Goal: Task Accomplishment & Management: Manage account settings

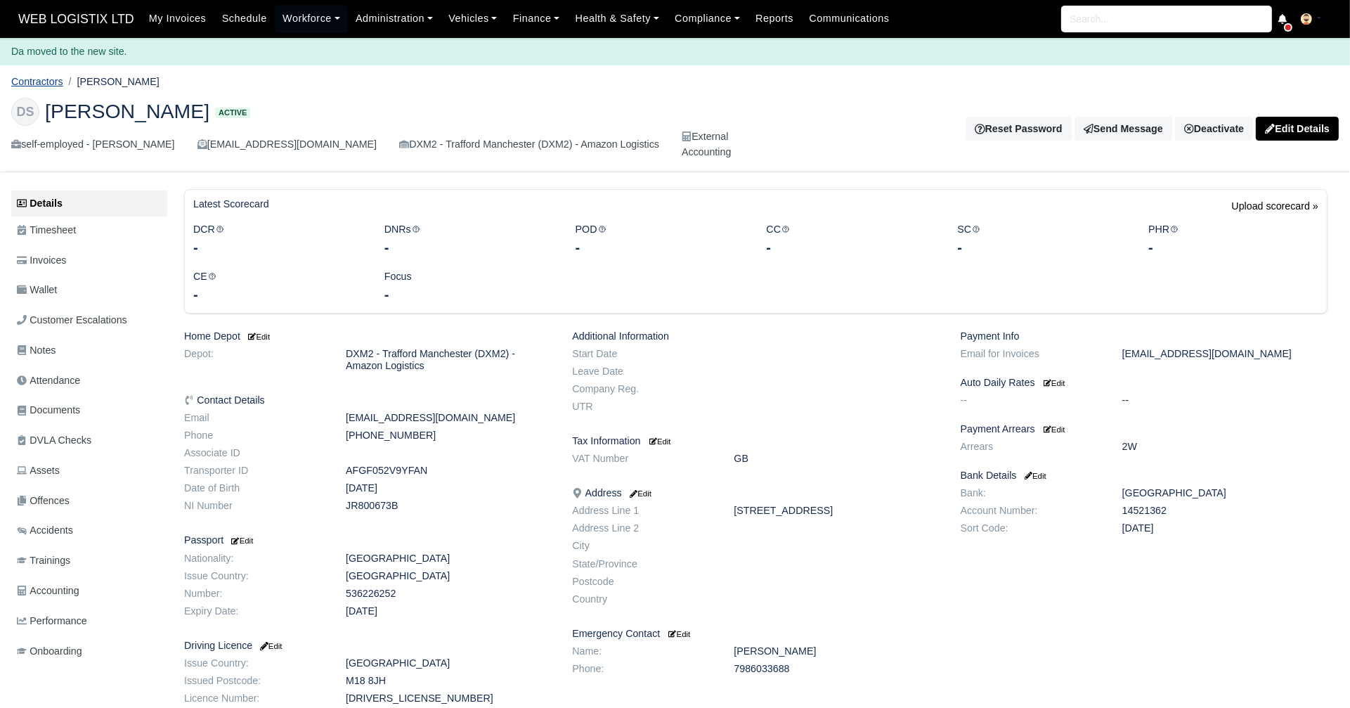
click at [39, 79] on link "Contractors" at bounding box center [37, 81] width 52 height 11
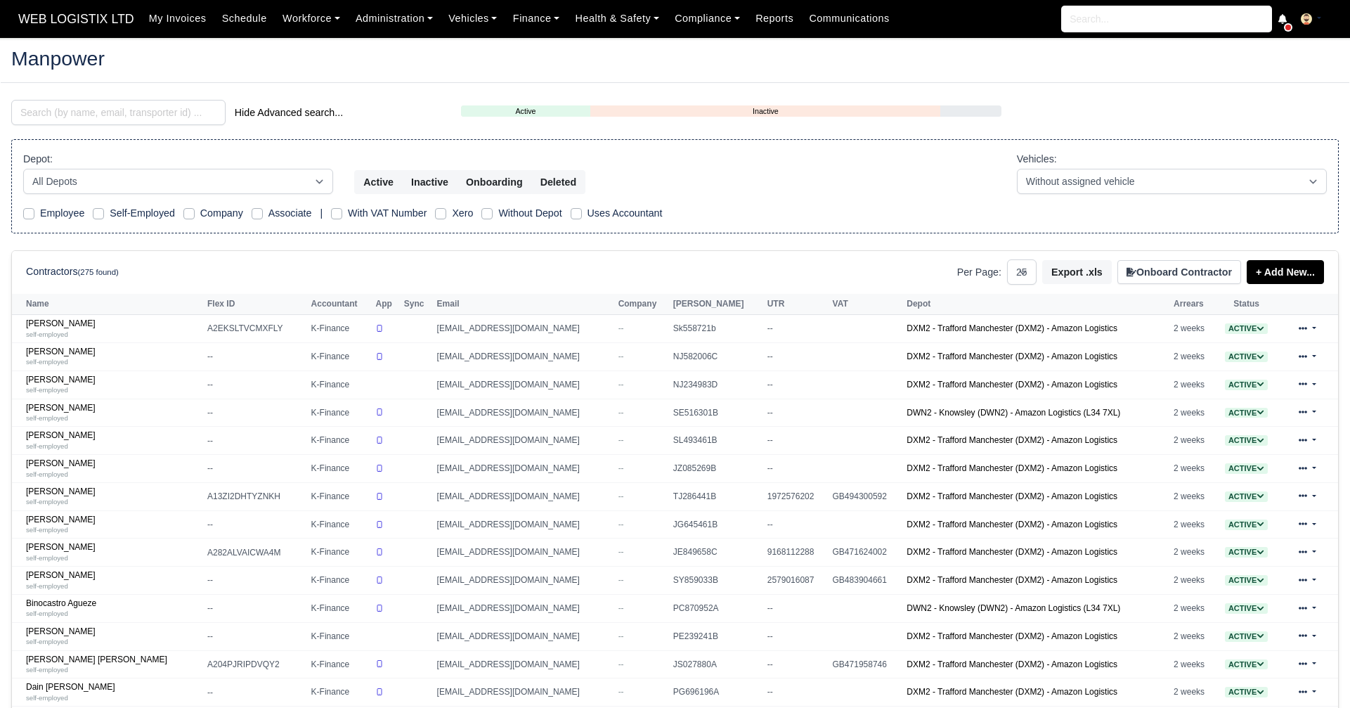
select select "25"
click at [181, 111] on input "search" at bounding box center [118, 112] width 214 height 25
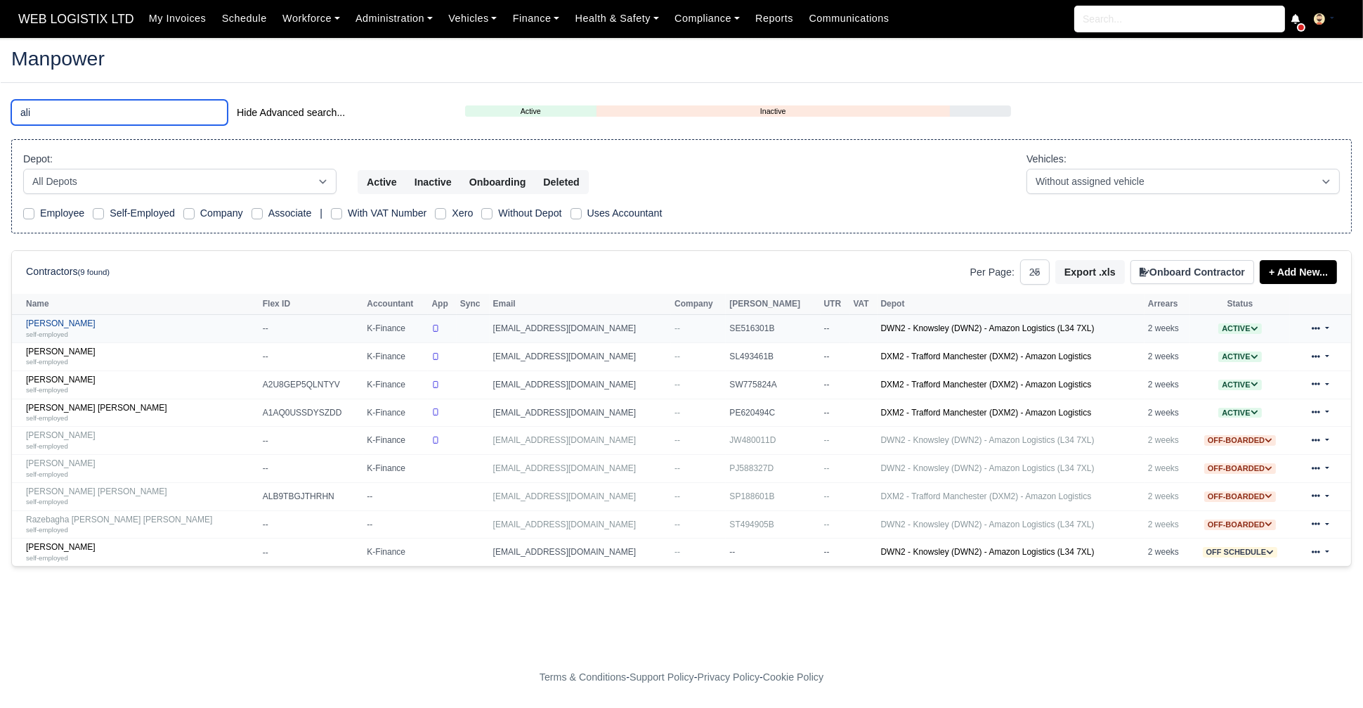
type input "ali"
click at [57, 326] on link "Ali Hawass self-employed" at bounding box center [141, 328] width 230 height 20
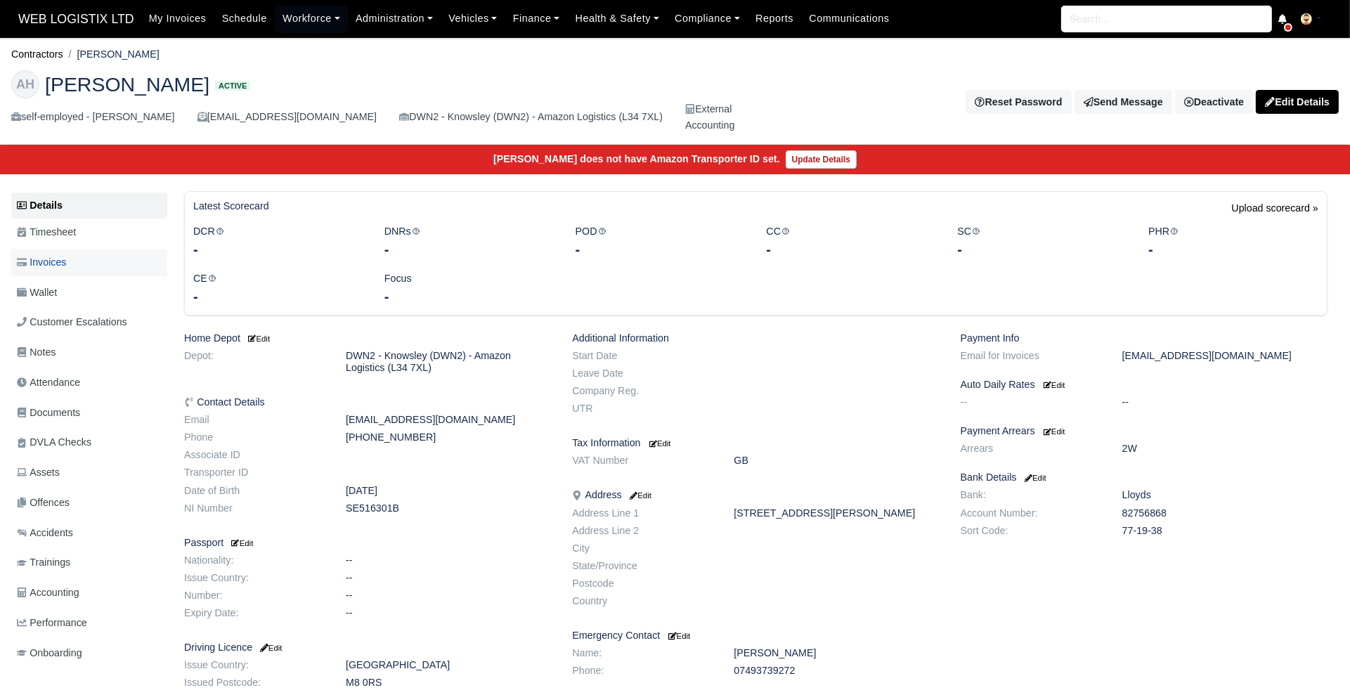
click at [42, 261] on span "Invoices" at bounding box center [41, 262] width 49 height 16
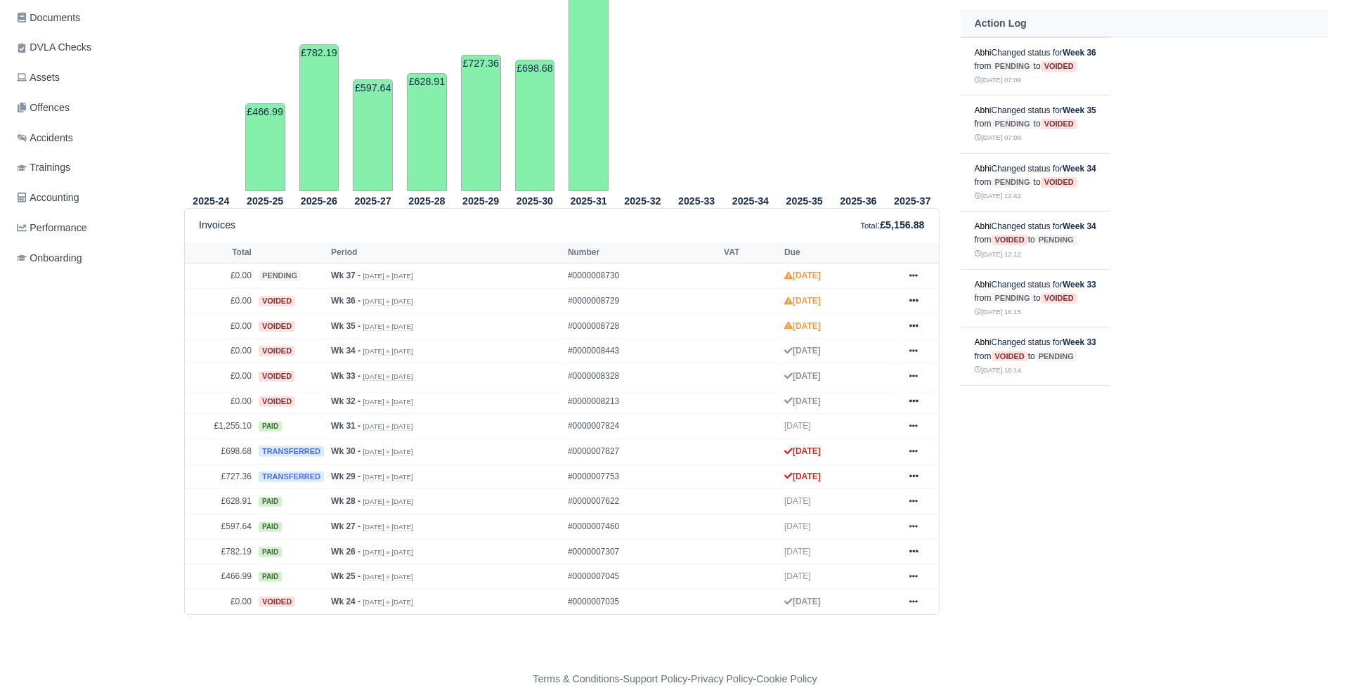
scroll to position [398, 0]
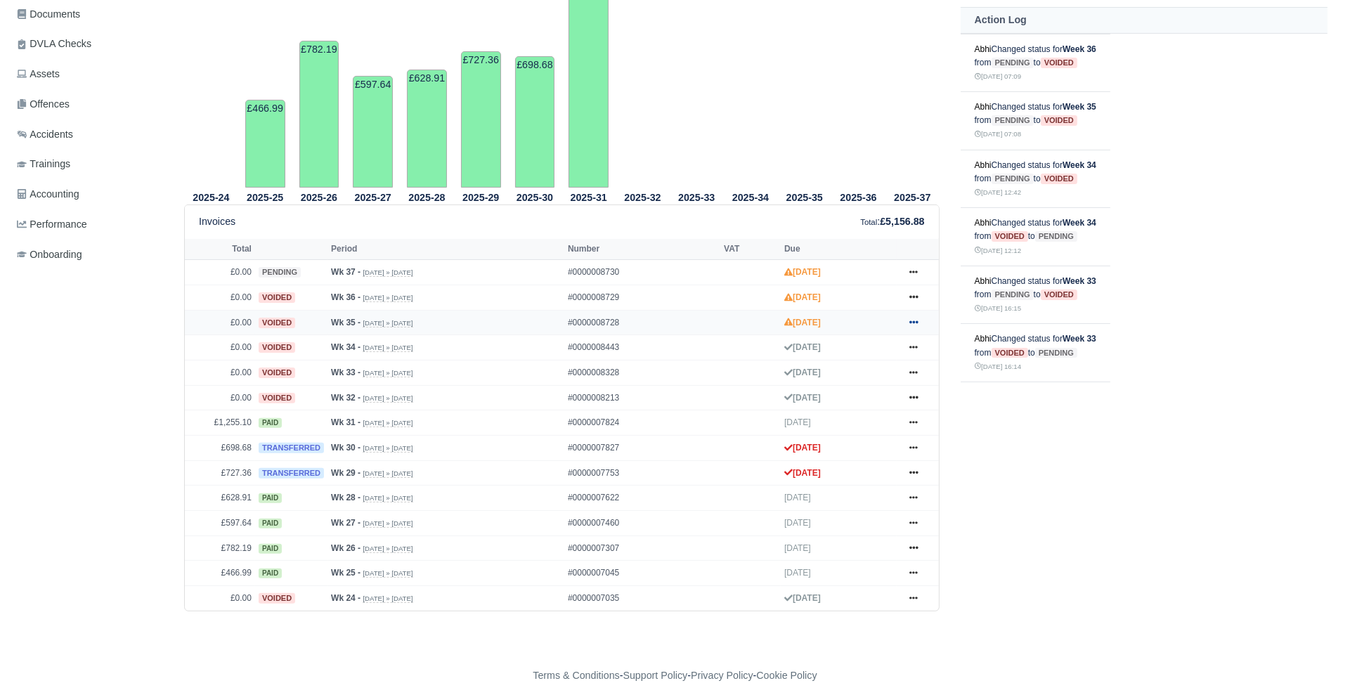
click at [913, 321] on icon at bounding box center [913, 322] width 8 height 3
click at [885, 349] on link "Show Invoice" at bounding box center [860, 349] width 125 height 30
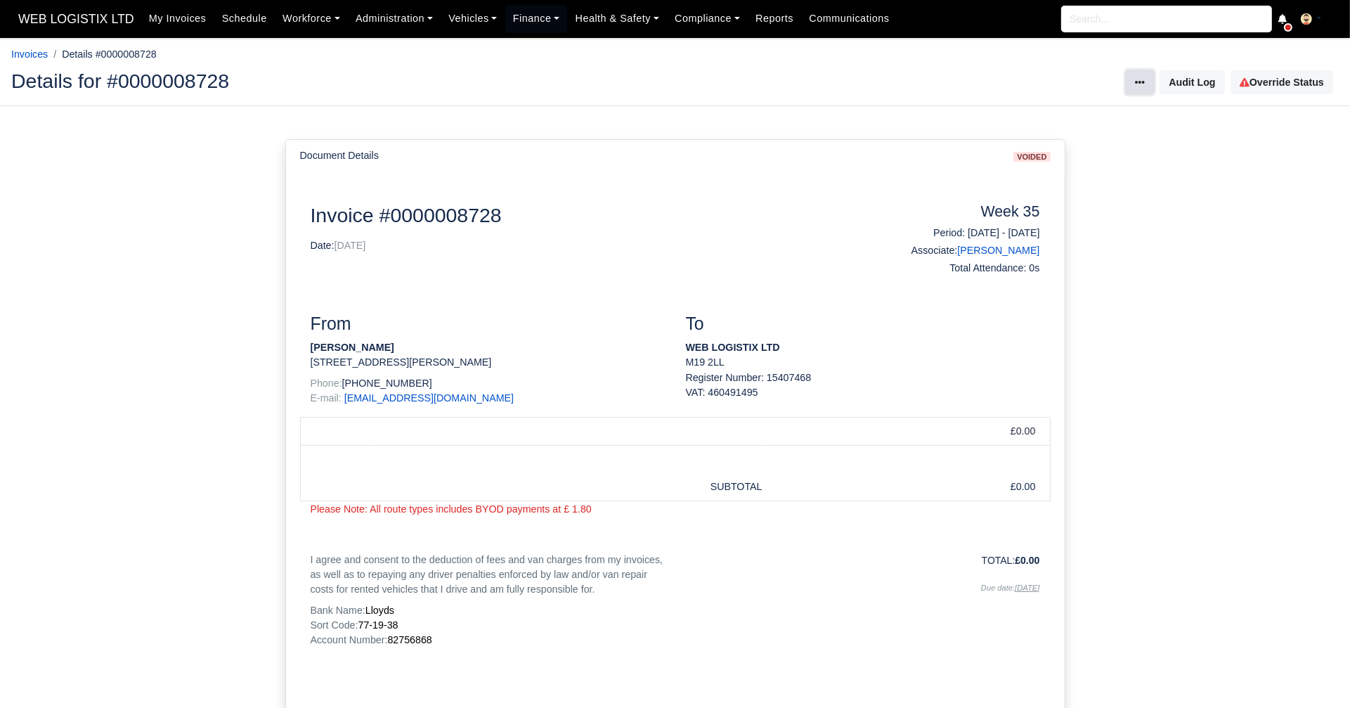
click at [1133, 87] on button at bounding box center [1140, 82] width 28 height 24
click at [1273, 78] on link "Override Status" at bounding box center [1281, 82] width 103 height 24
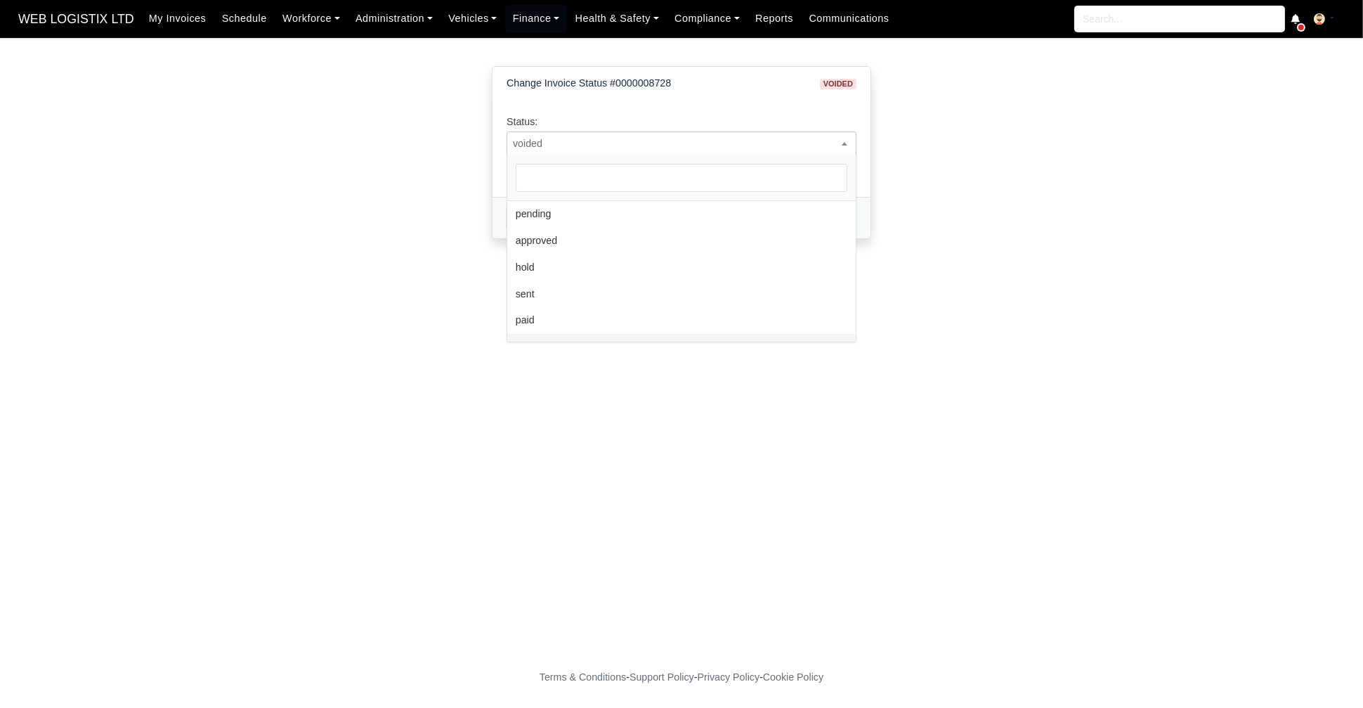
click at [706, 144] on span "voided" at bounding box center [681, 144] width 349 height 18
select select "pending"
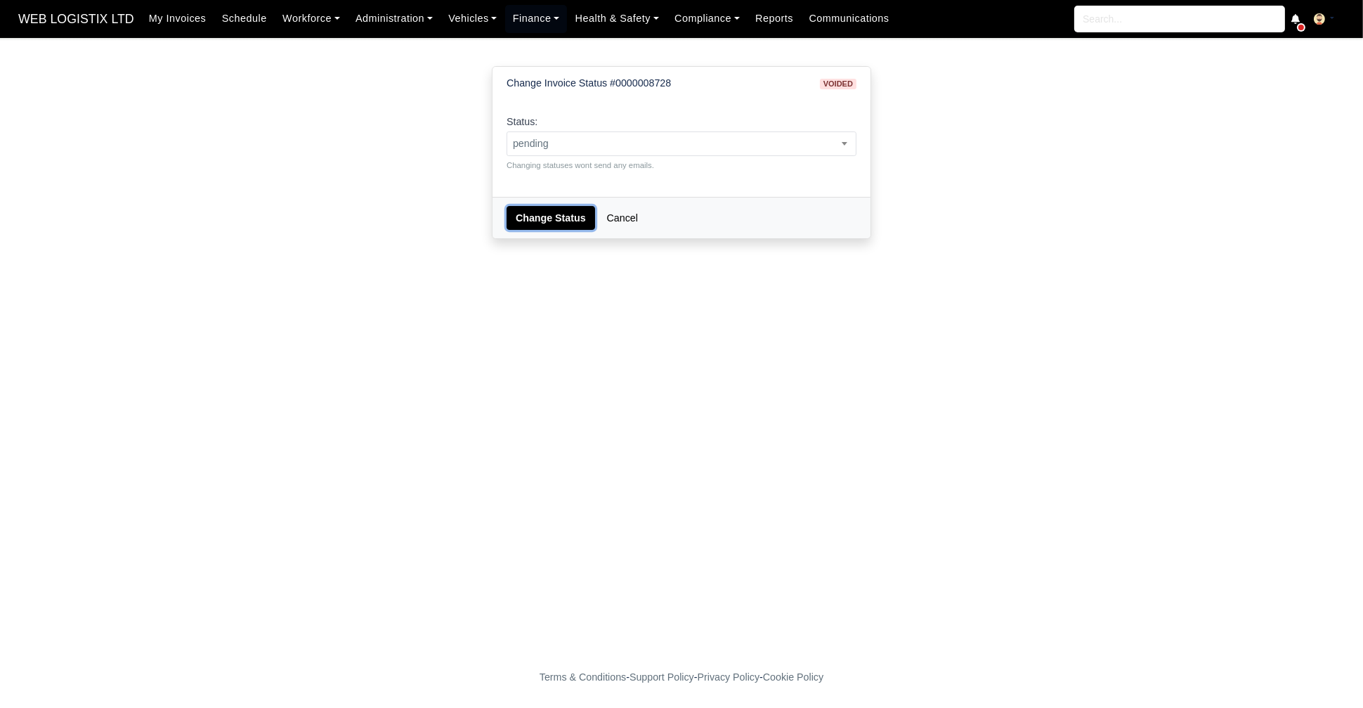
click at [537, 210] on button "Change Status" at bounding box center [551, 218] width 89 height 24
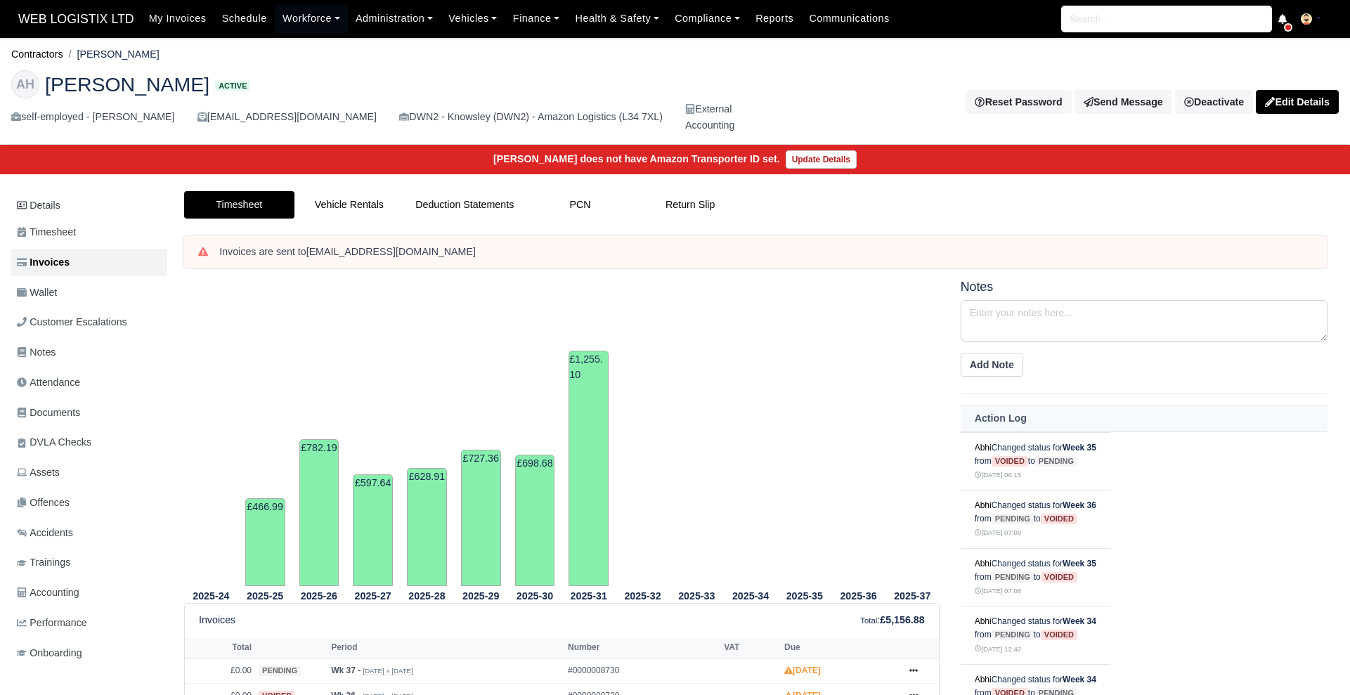
scroll to position [398, 0]
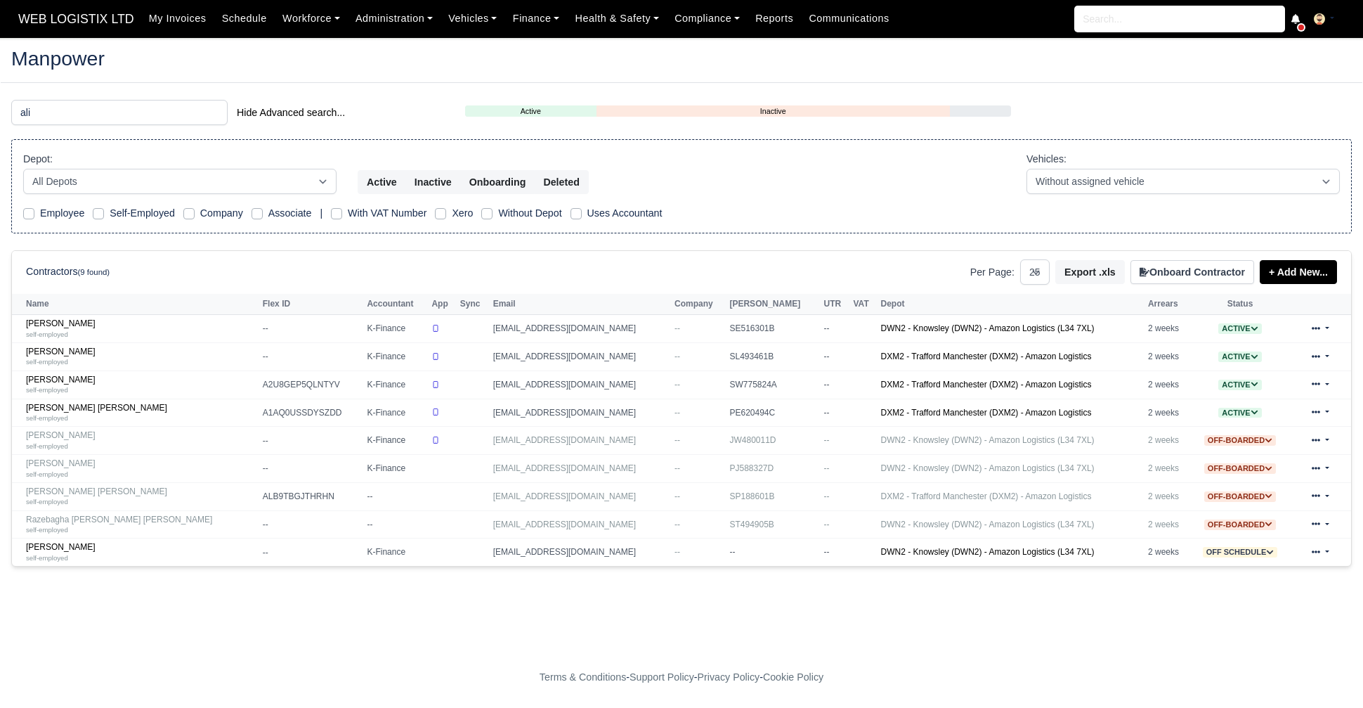
select select "25"
click at [160, 118] on input "ali" at bounding box center [119, 112] width 216 height 25
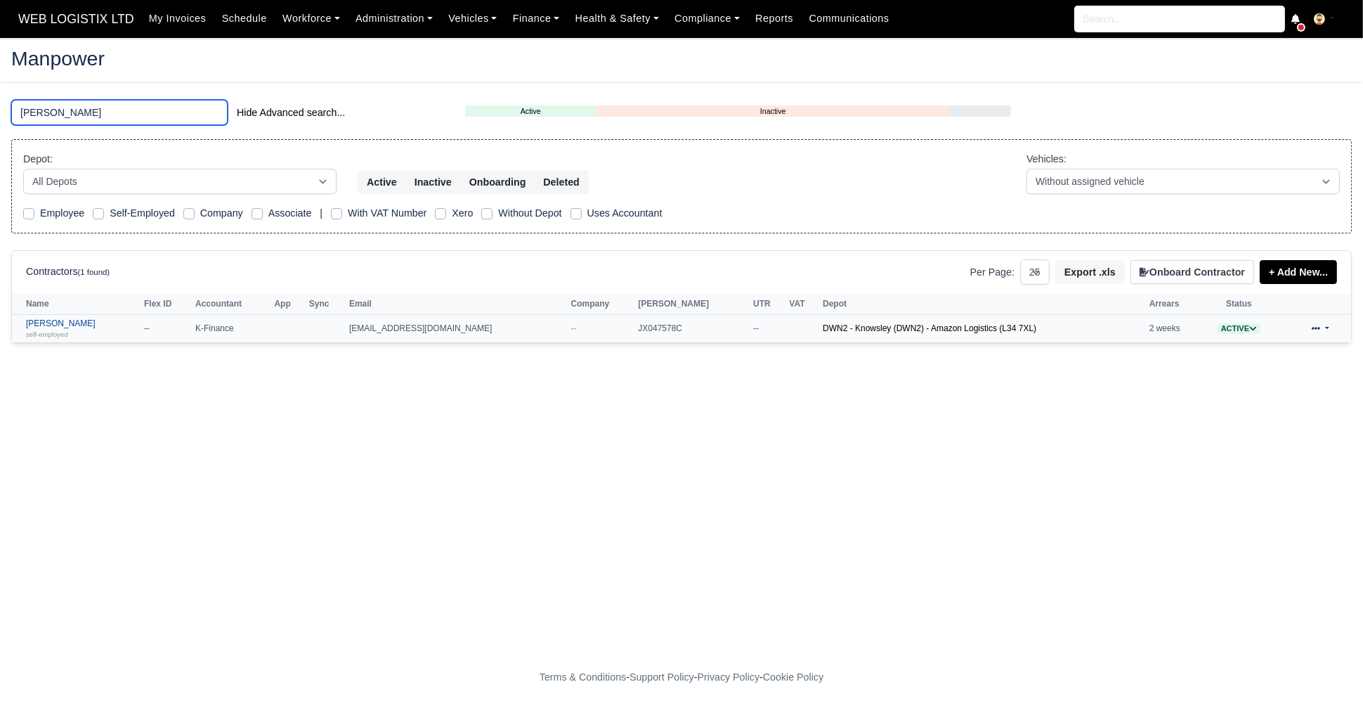
type input "jake"
click at [46, 329] on div "self-employed" at bounding box center [81, 334] width 111 height 10
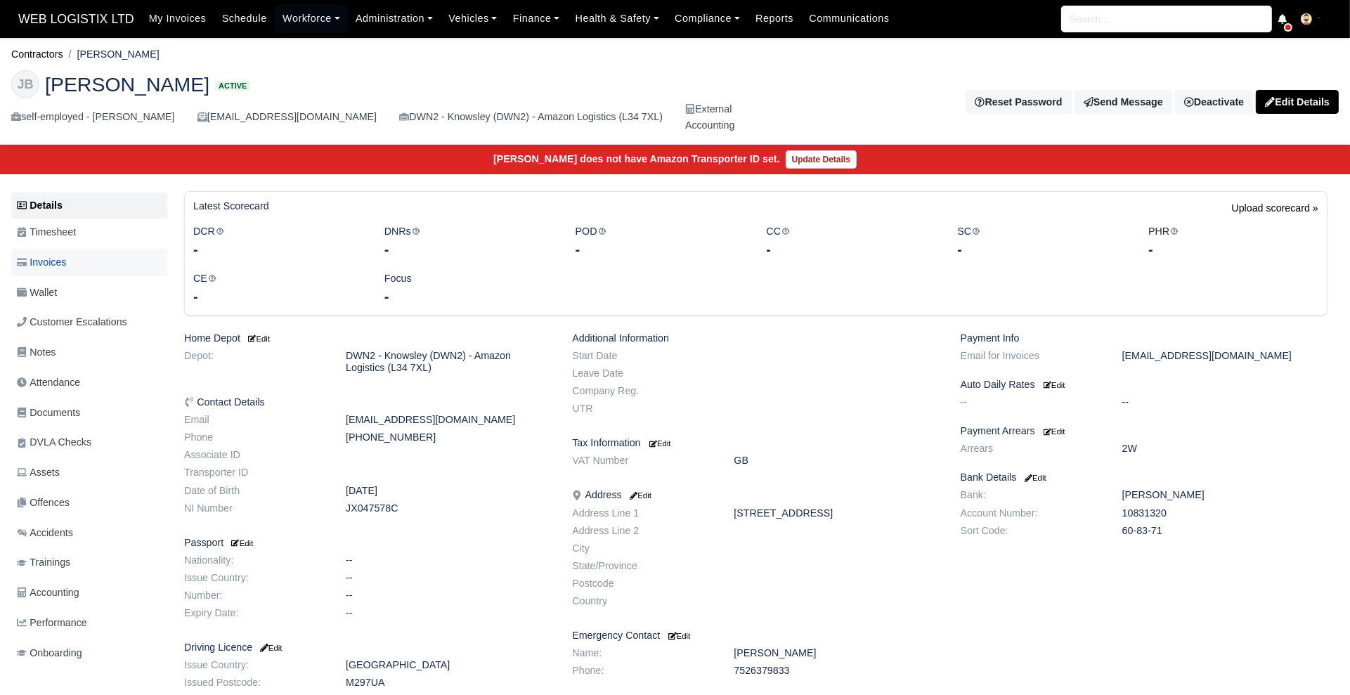
click at [44, 261] on span "Invoices" at bounding box center [41, 262] width 49 height 16
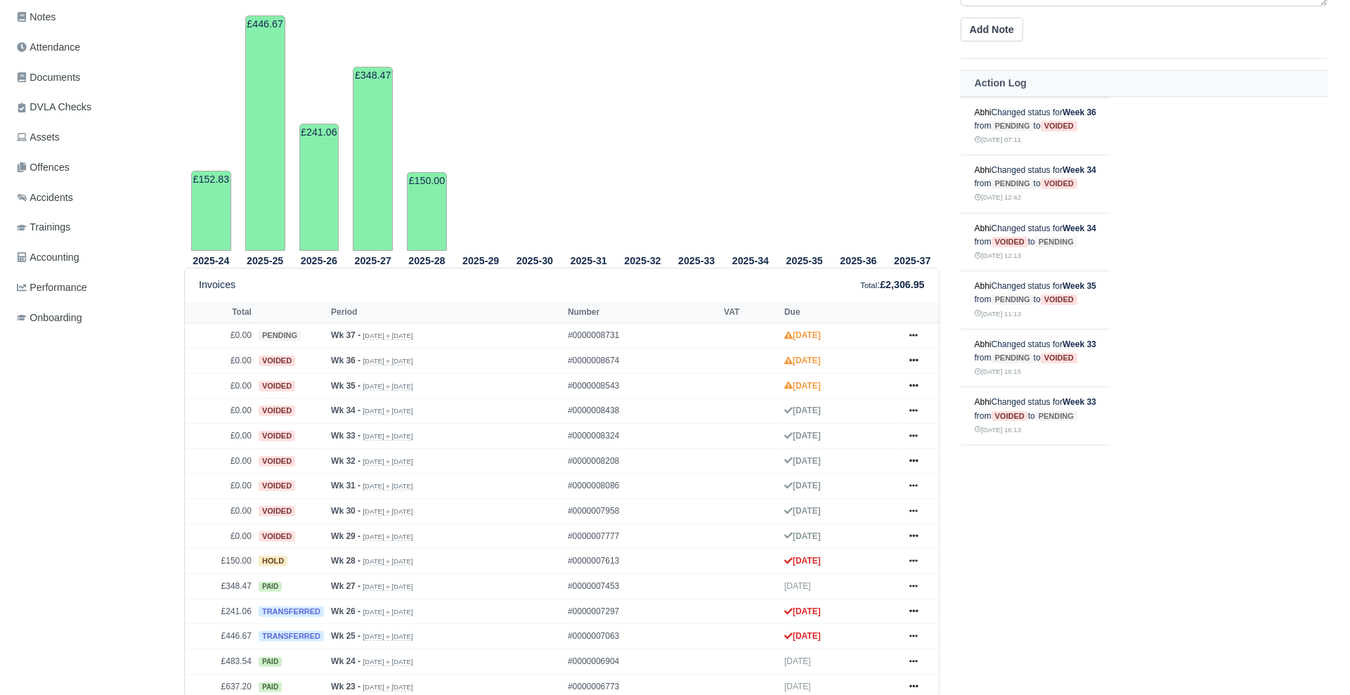
scroll to position [338, 0]
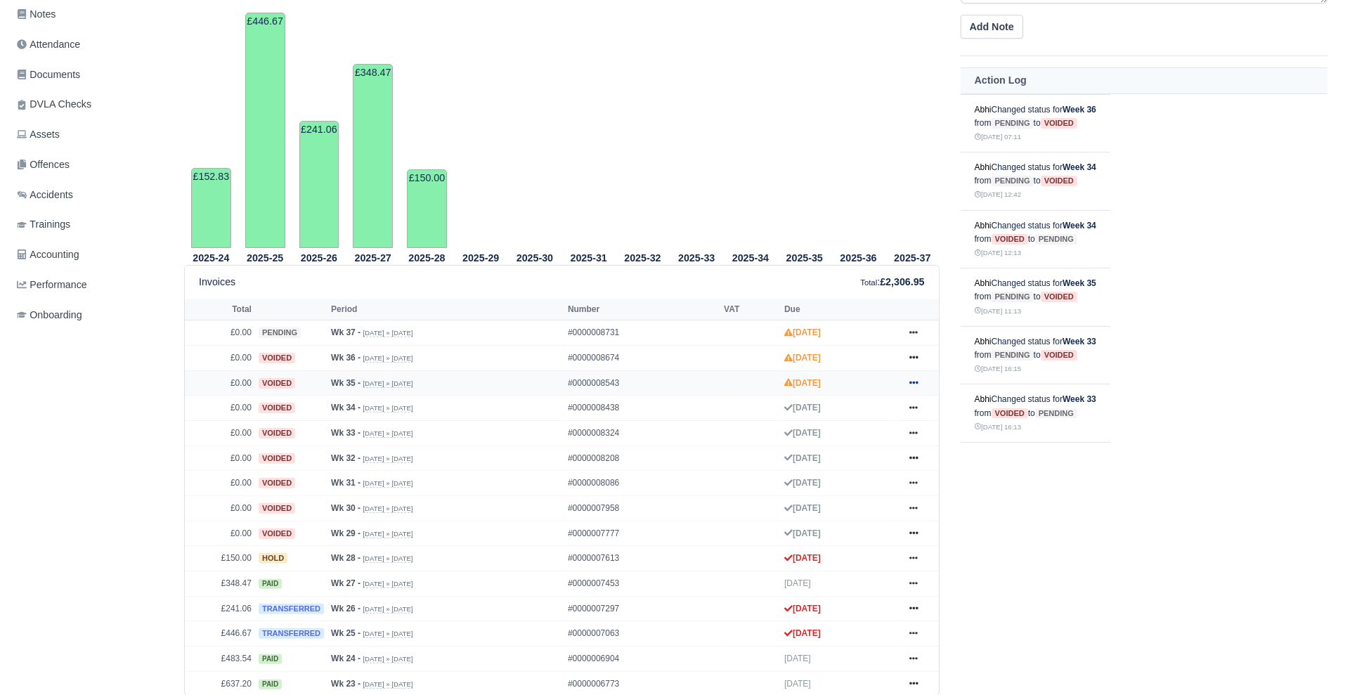
click at [913, 382] on icon at bounding box center [913, 382] width 8 height 8
click at [900, 413] on link "Show Invoice" at bounding box center [860, 409] width 125 height 30
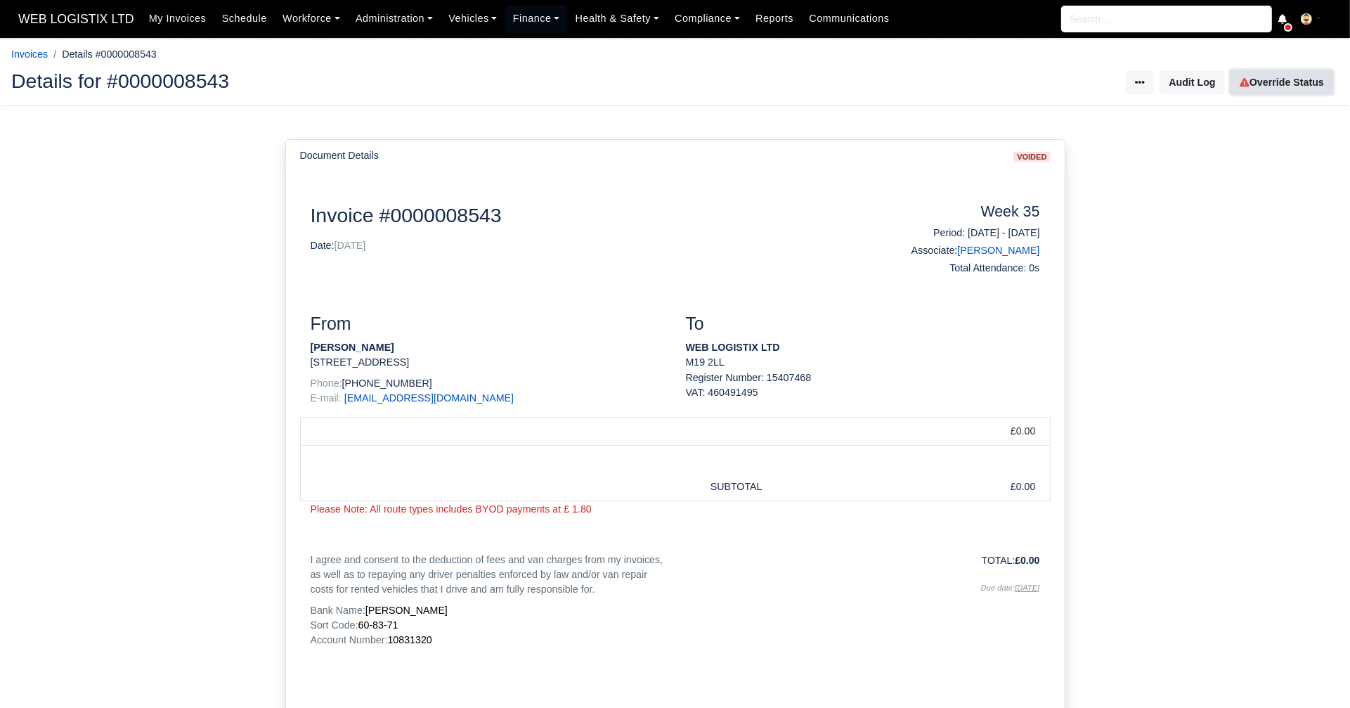
click at [1271, 89] on link "Override Status" at bounding box center [1281, 82] width 103 height 24
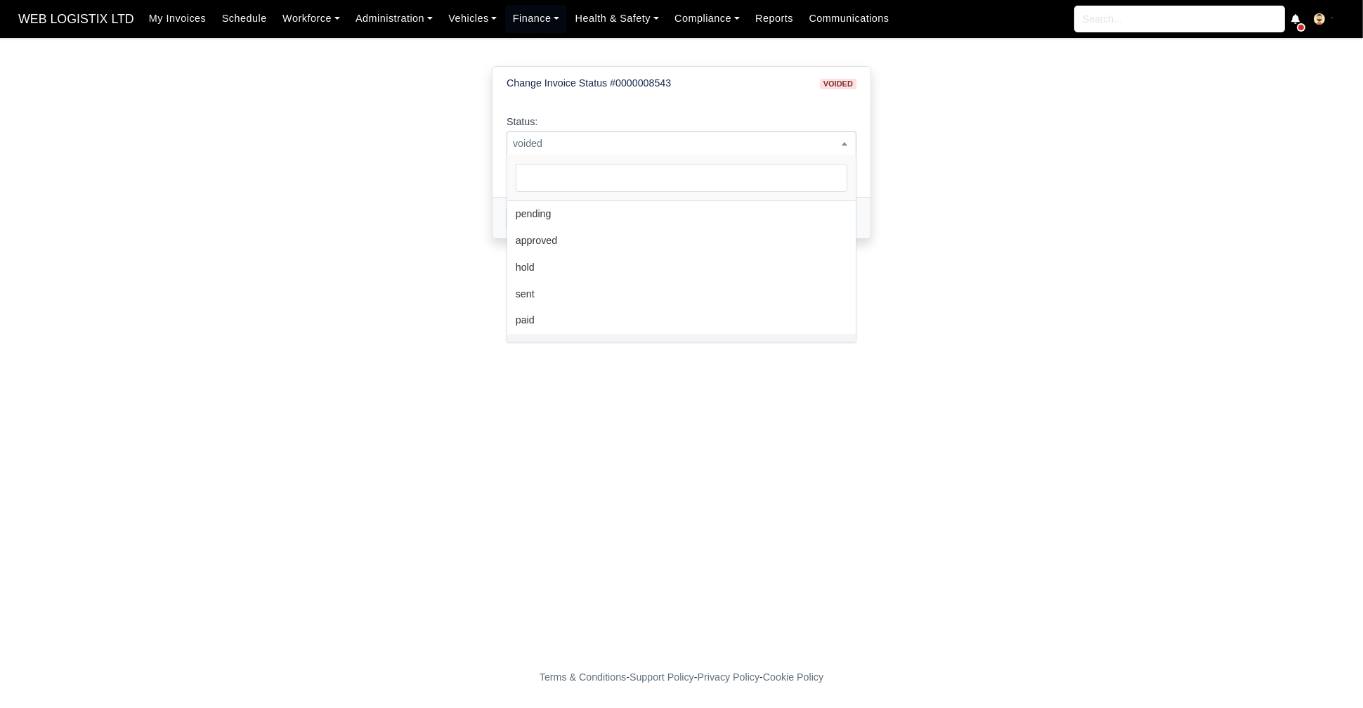
click at [639, 133] on span "voided" at bounding box center [682, 143] width 350 height 25
select select "pending"
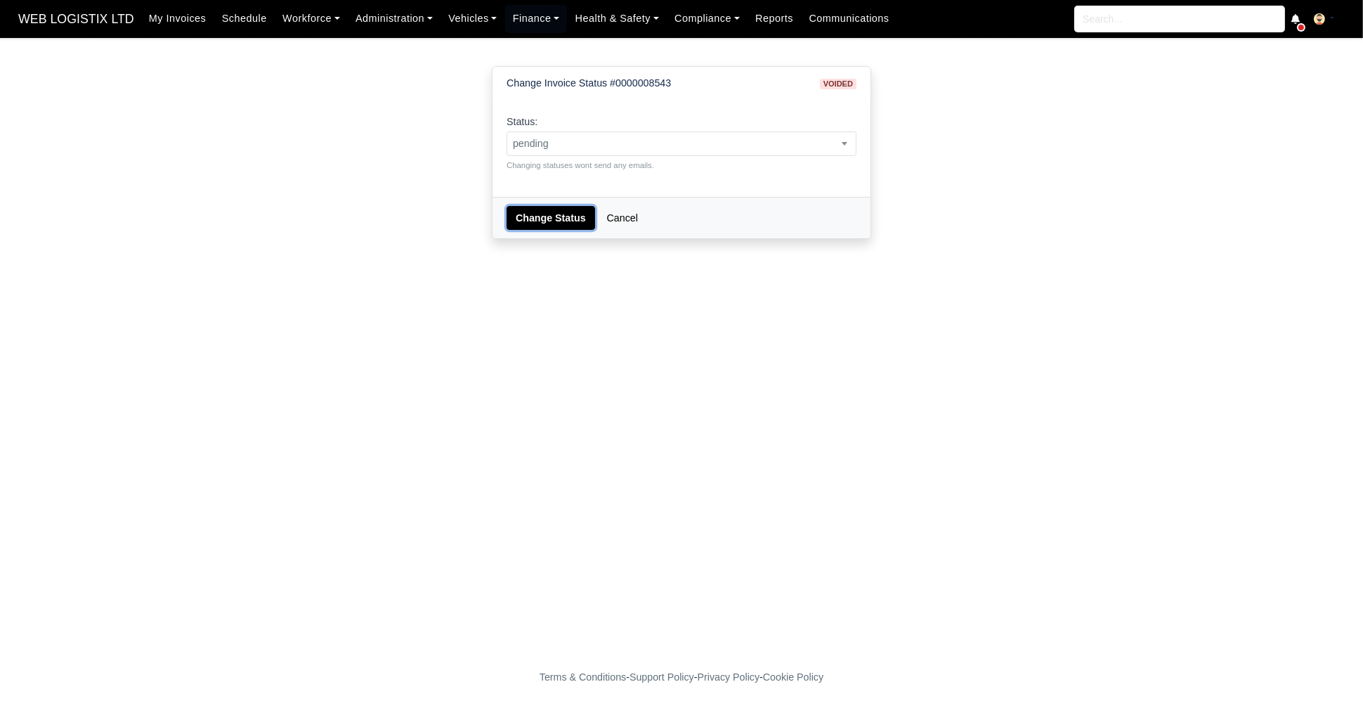
click at [536, 224] on button "Change Status" at bounding box center [551, 218] width 89 height 24
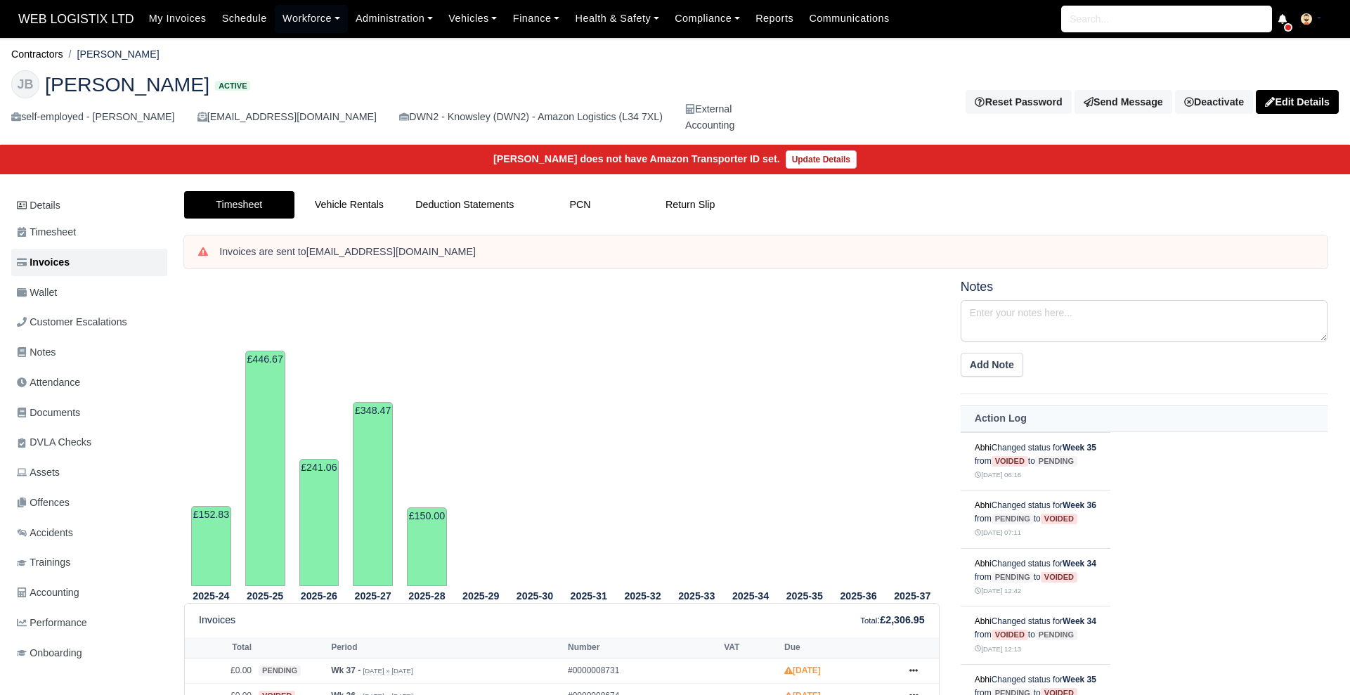
scroll to position [338, 0]
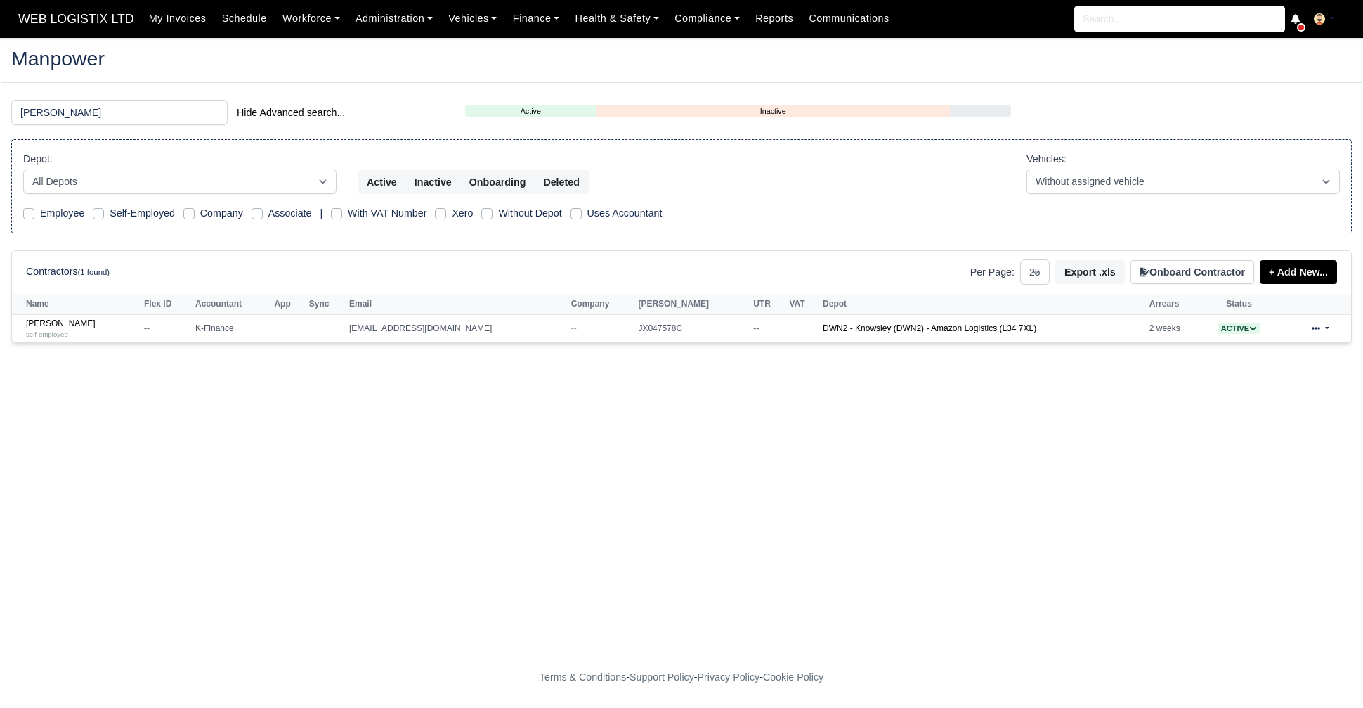
select select "25"
click at [195, 107] on input "jake" at bounding box center [119, 112] width 216 height 25
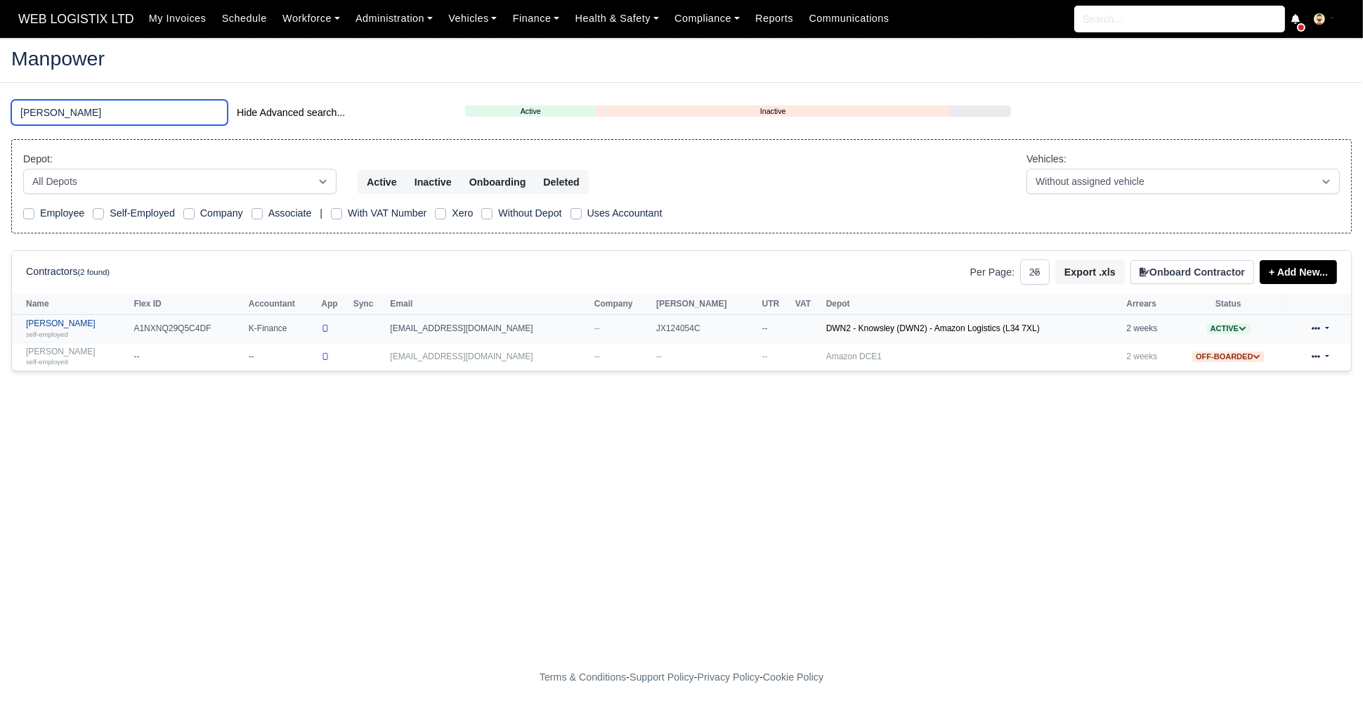
type input "joe"
click at [66, 325] on link "Joe Thompson self-employed" at bounding box center [76, 328] width 100 height 20
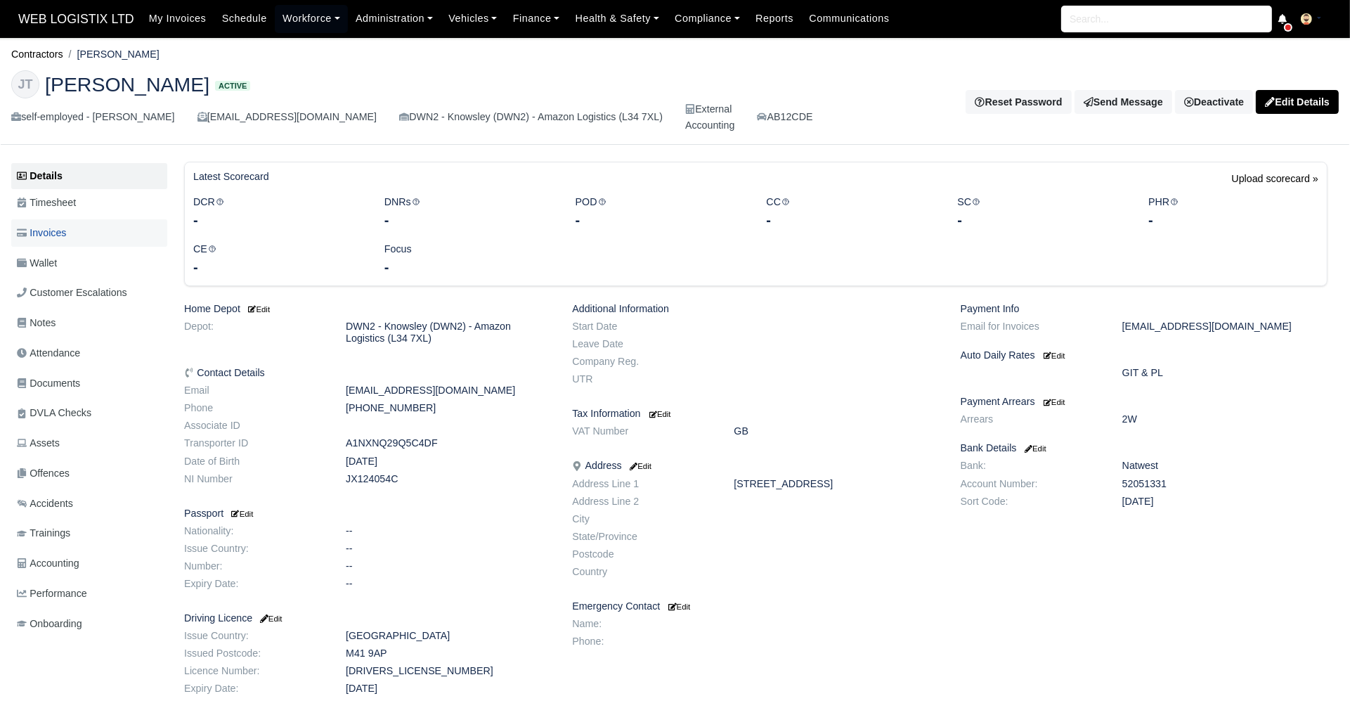
click at [59, 242] on link "Invoices" at bounding box center [89, 232] width 156 height 27
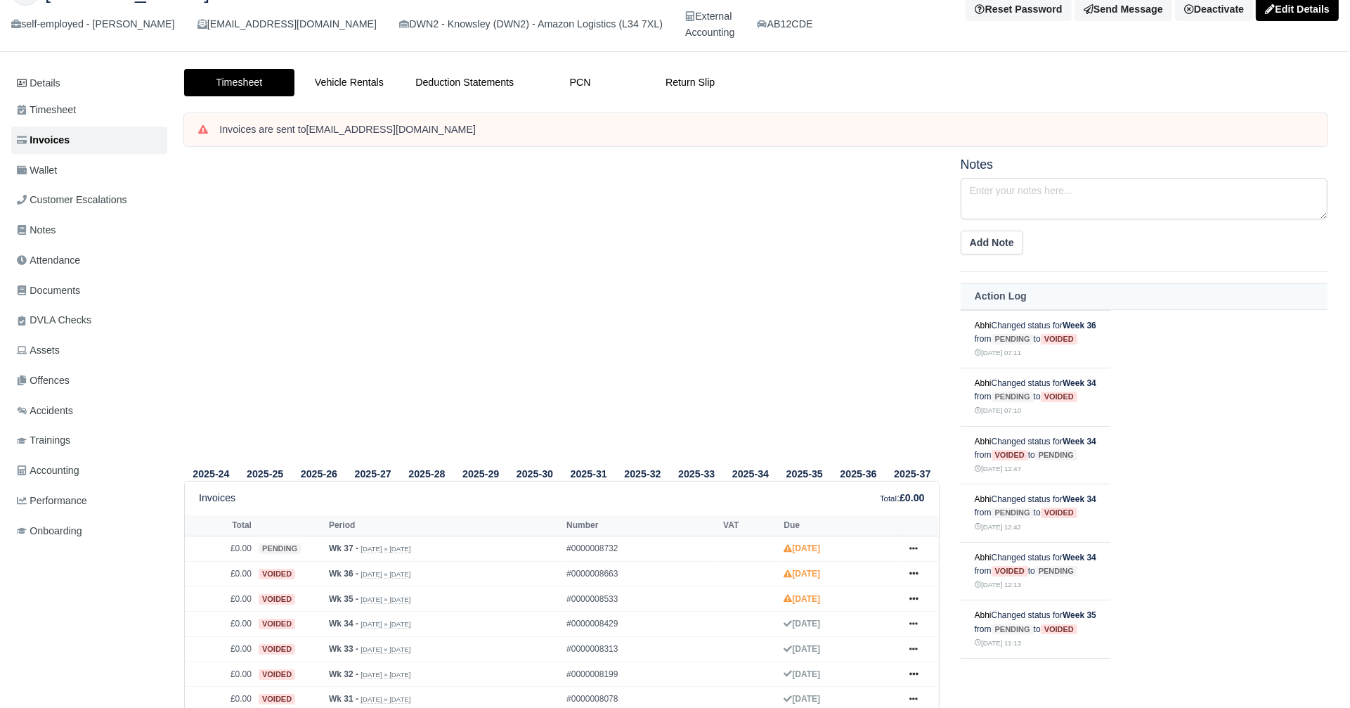
scroll to position [96, 0]
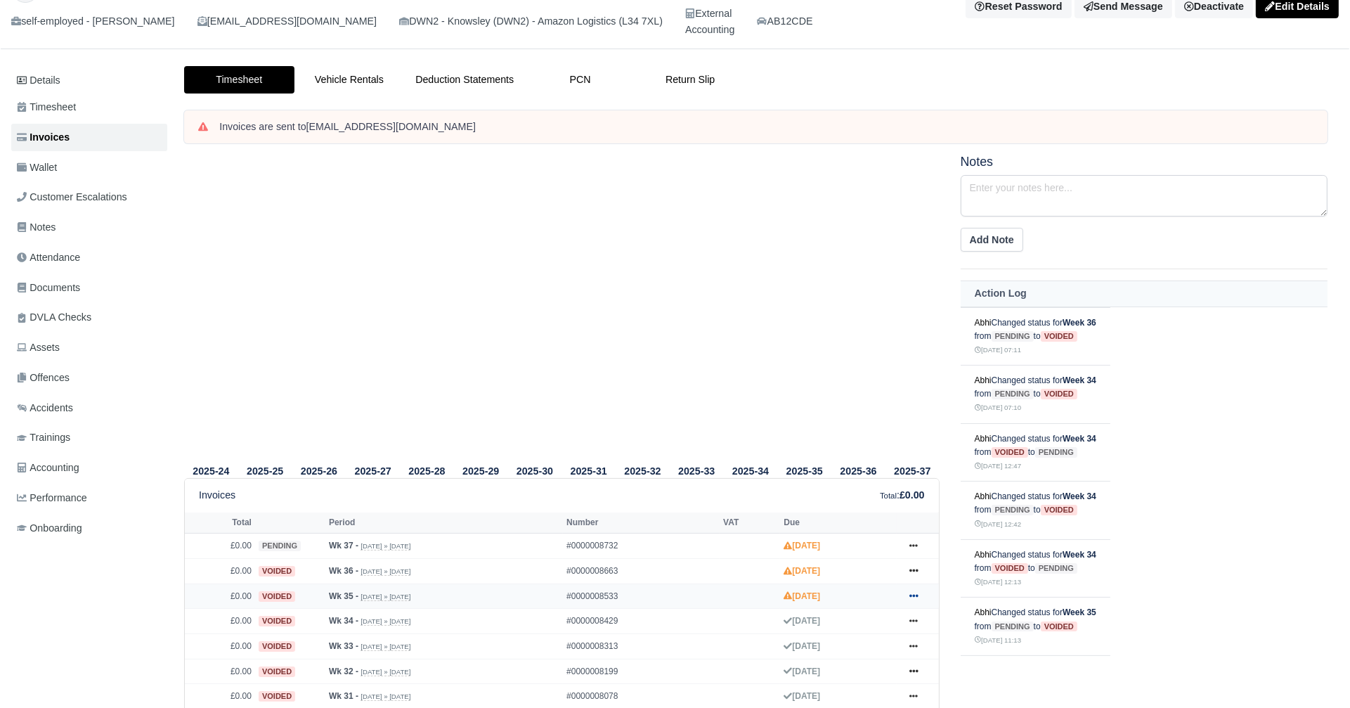
click at [913, 594] on icon at bounding box center [913, 595] width 8 height 3
click at [845, 622] on link "Show Invoice" at bounding box center [860, 622] width 125 height 30
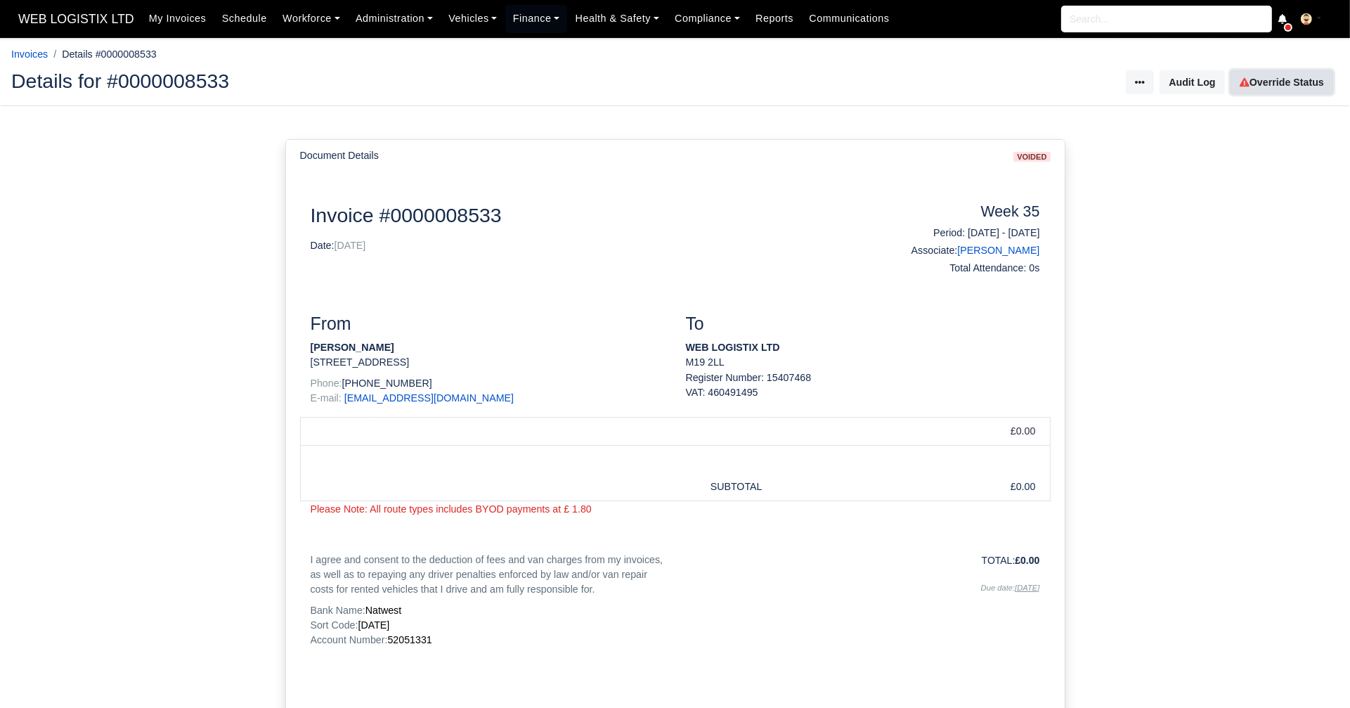
click at [1303, 82] on link "Override Status" at bounding box center [1281, 82] width 103 height 24
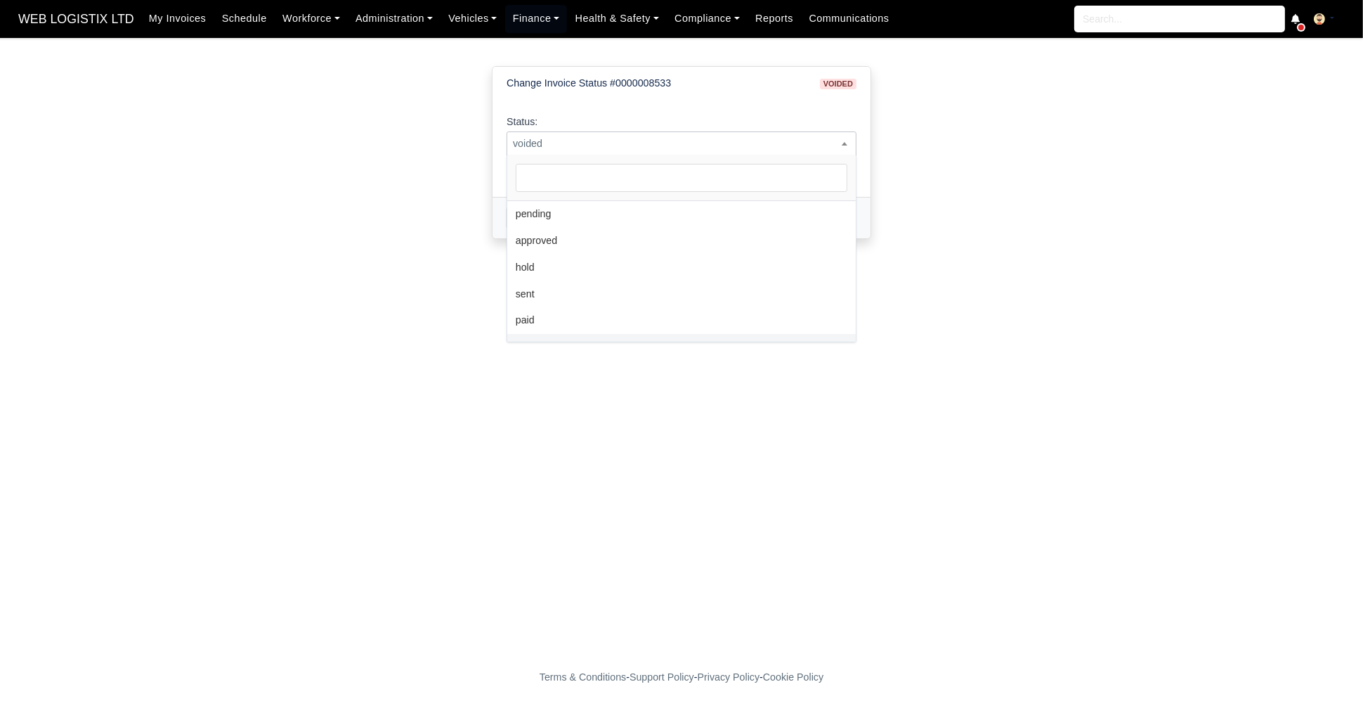
click at [679, 145] on span "voided" at bounding box center [681, 144] width 349 height 18
select select "pending"
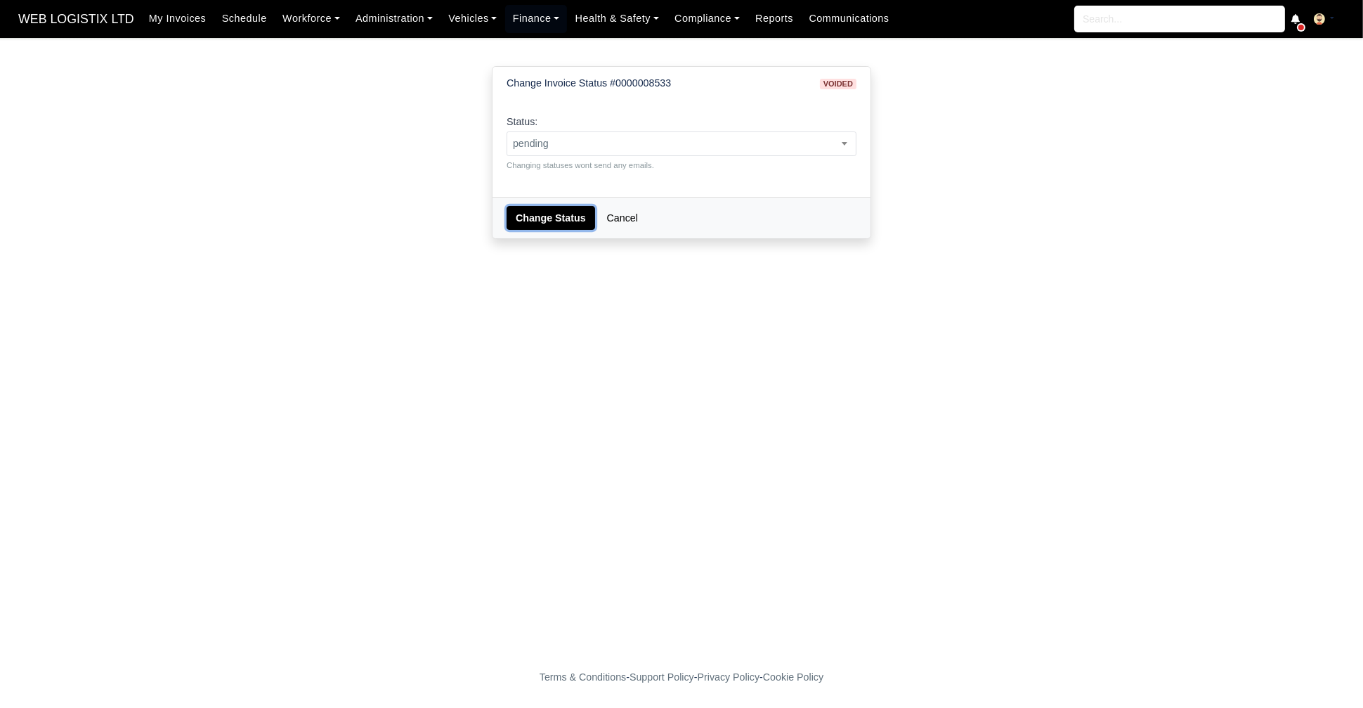
click at [528, 220] on button "Change Status" at bounding box center [551, 218] width 89 height 24
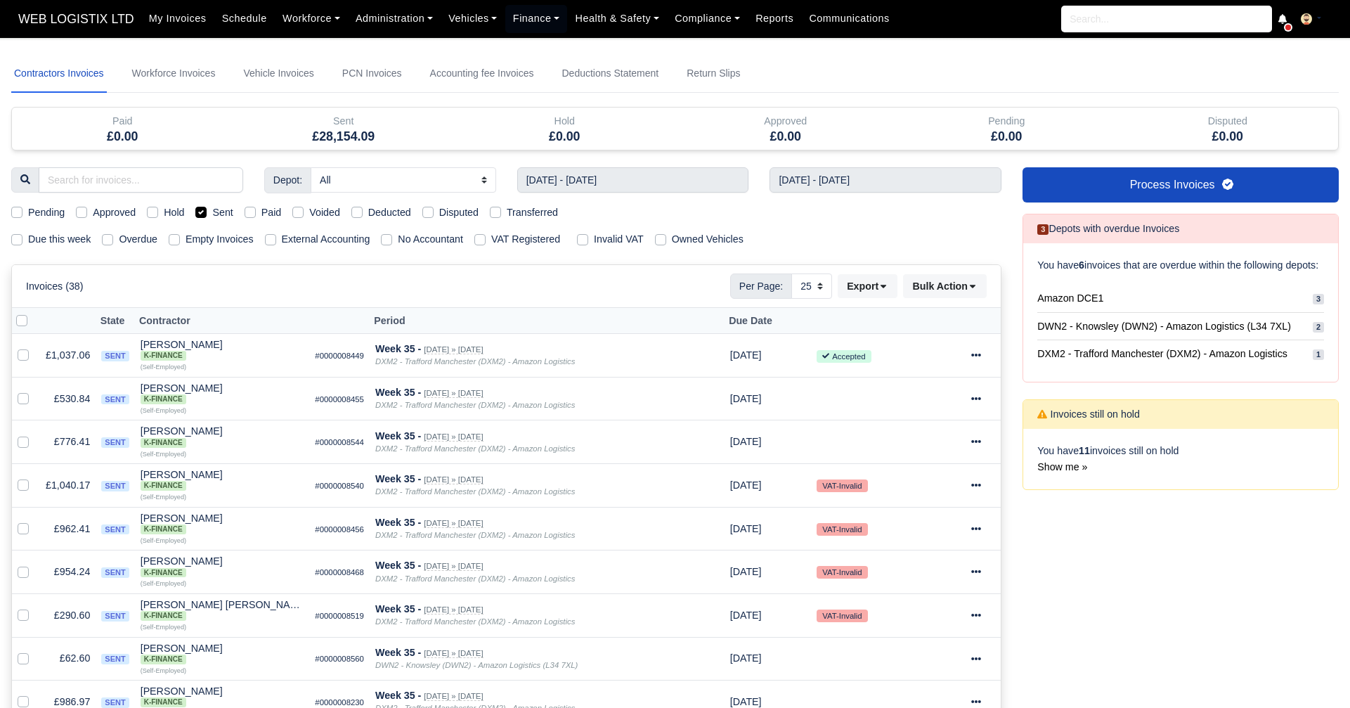
select select "25"
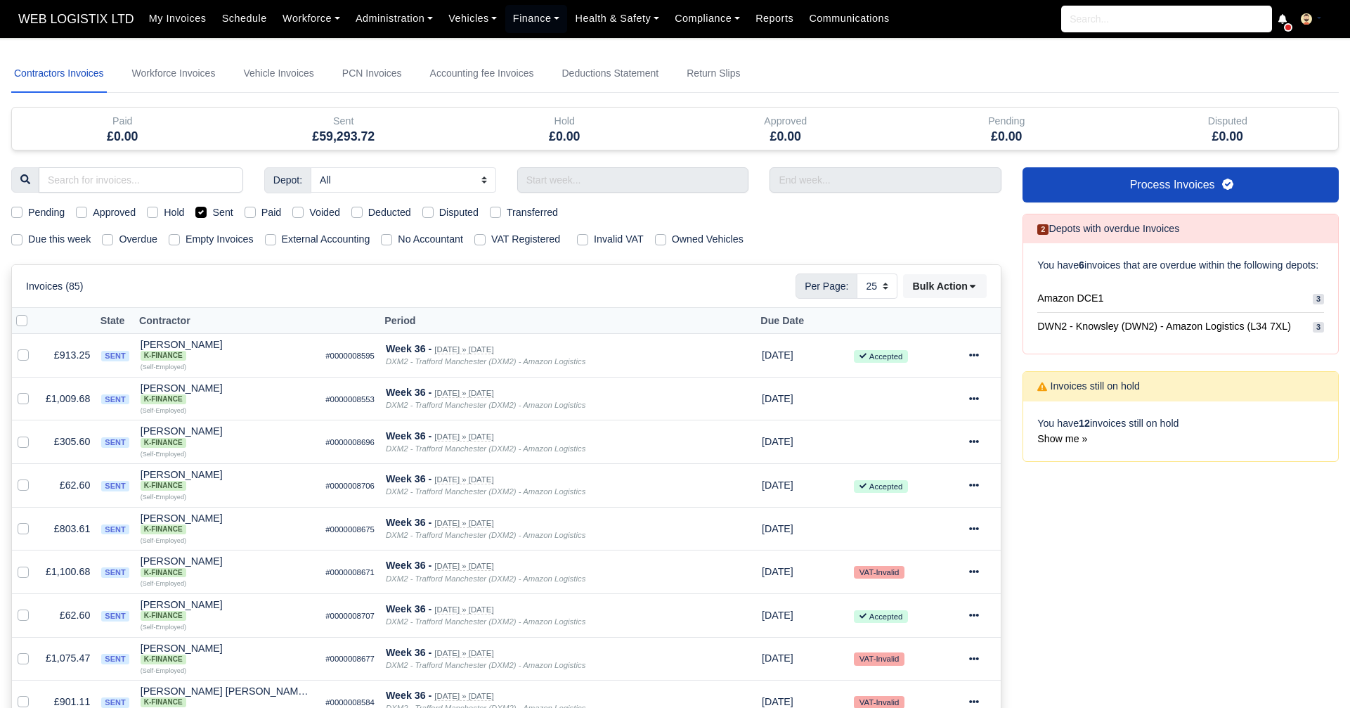
select select "25"
click at [200, 218] on div "Sent" at bounding box center [213, 212] width 37 height 16
click at [212, 212] on label "Sent" at bounding box center [222, 212] width 20 height 16
click at [202, 212] on input "Sent" at bounding box center [200, 209] width 11 height 11
checkbox input "false"
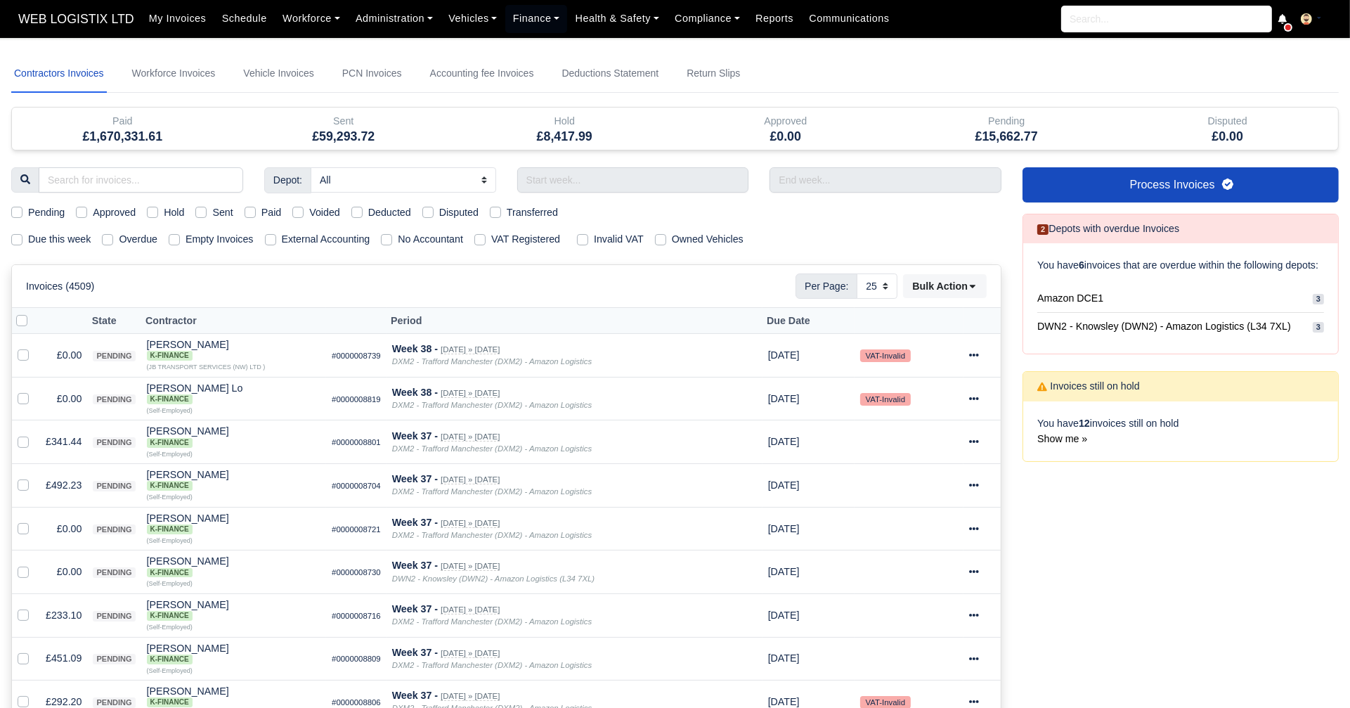
click at [28, 212] on label "Pending" at bounding box center [46, 212] width 37 height 16
click at [18, 212] on input "Pending" at bounding box center [16, 209] width 11 height 11
checkbox input "true"
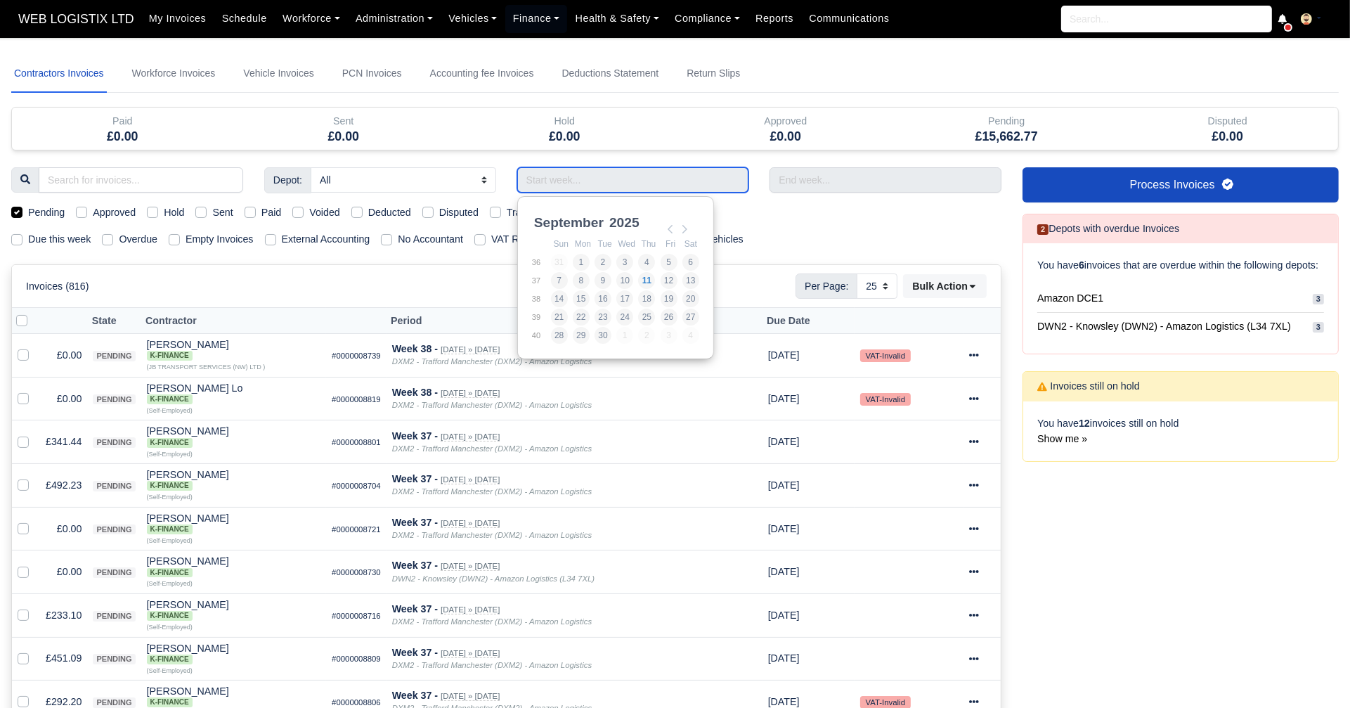
click at [588, 181] on input "Use the arrow keys to pick a date" at bounding box center [633, 179] width 232 height 25
type input "24/08/2025 - 30/08/2025"
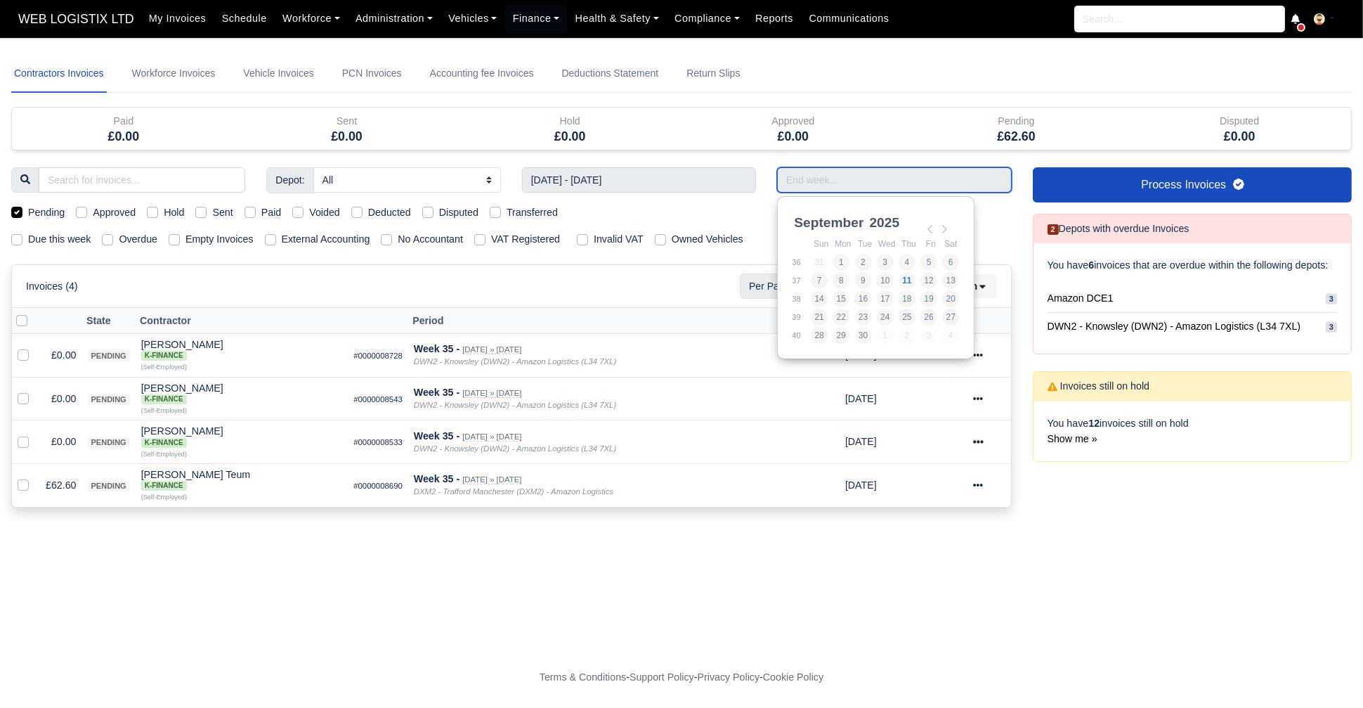
click at [817, 173] on input "Use the arrow keys to pick a date" at bounding box center [894, 179] width 234 height 25
type input "24/08/2025 - 30/08/2025"
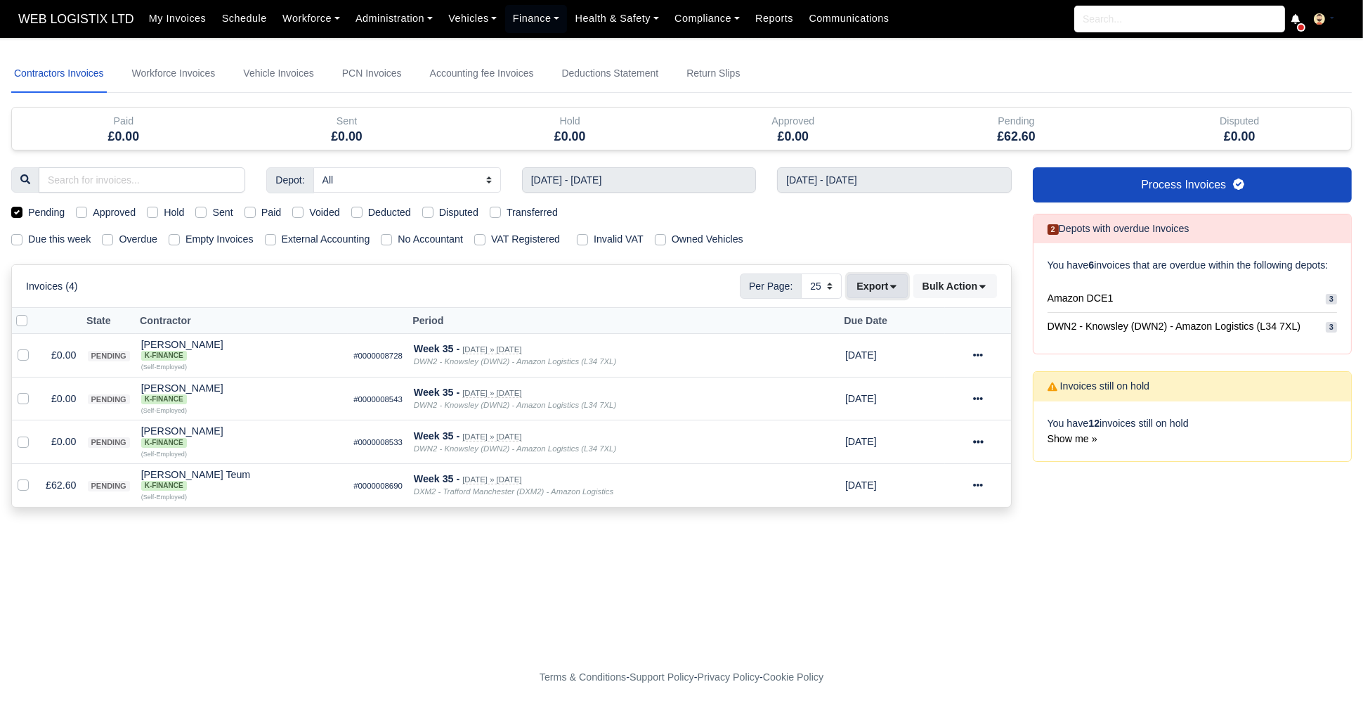
click at [893, 290] on icon at bounding box center [893, 286] width 10 height 10
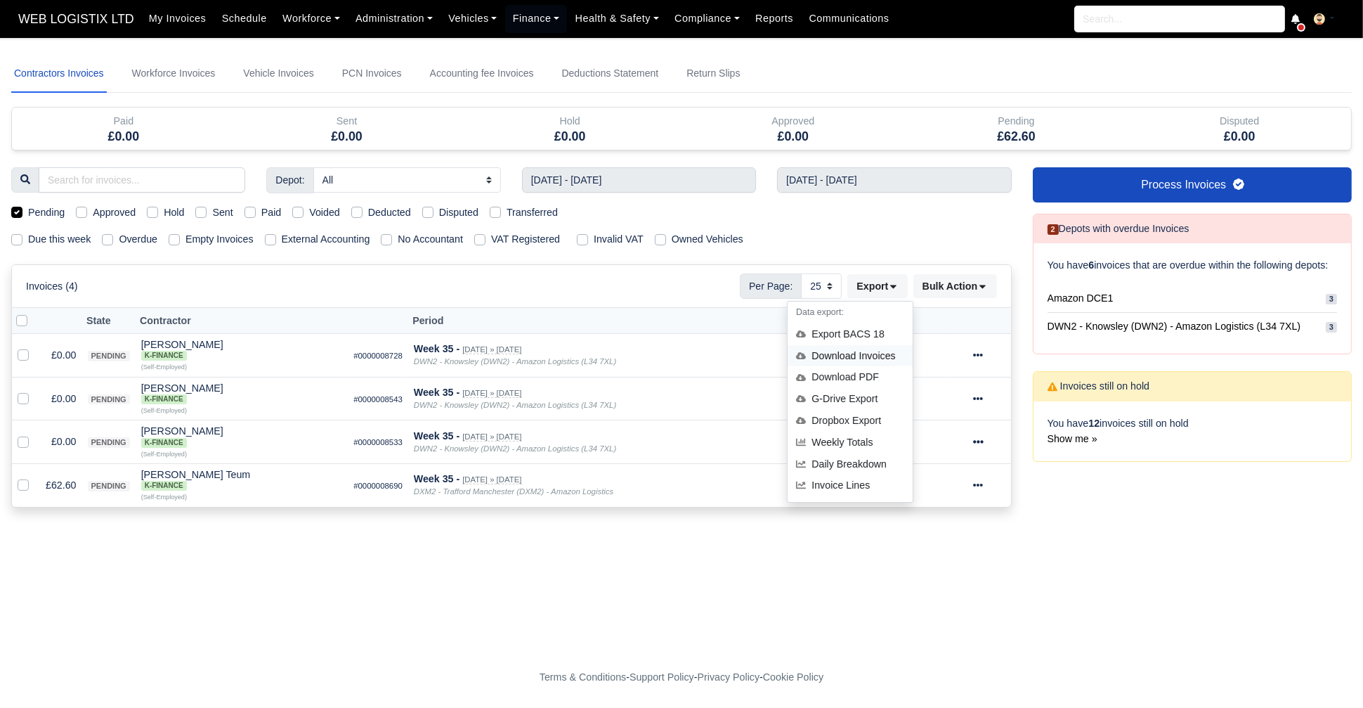
click at [882, 360] on div "Download Invoices" at bounding box center [850, 356] width 125 height 22
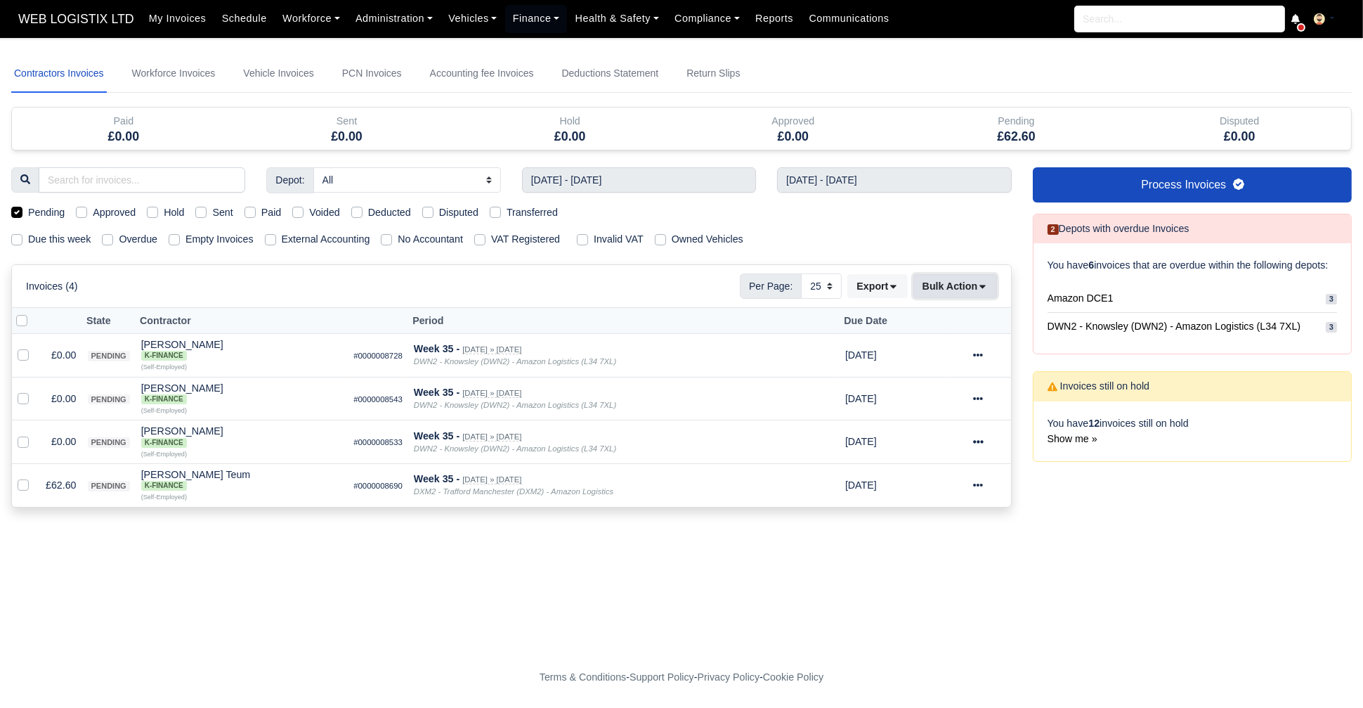
click at [966, 282] on button "Bulk Action" at bounding box center [956, 286] width 84 height 24
click at [1164, 589] on form "Pay selected invoices? You have selected 0 invoice(s) to be marked as paid. Do …" at bounding box center [681, 596] width 1341 height 16
click at [994, 275] on button "Bulk Action" at bounding box center [956, 286] width 84 height 24
click at [981, 392] on div "Void" at bounding box center [933, 399] width 125 height 22
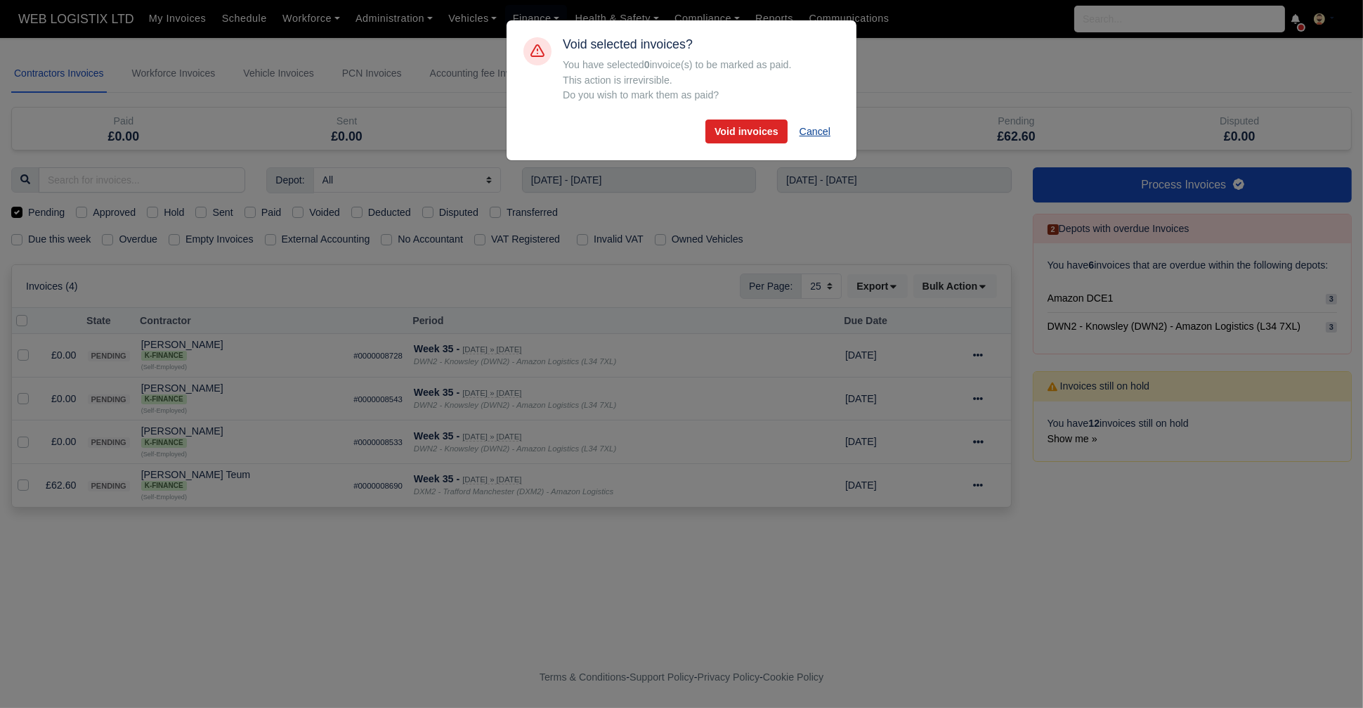
click at [817, 138] on button "Cancel" at bounding box center [815, 131] width 49 height 24
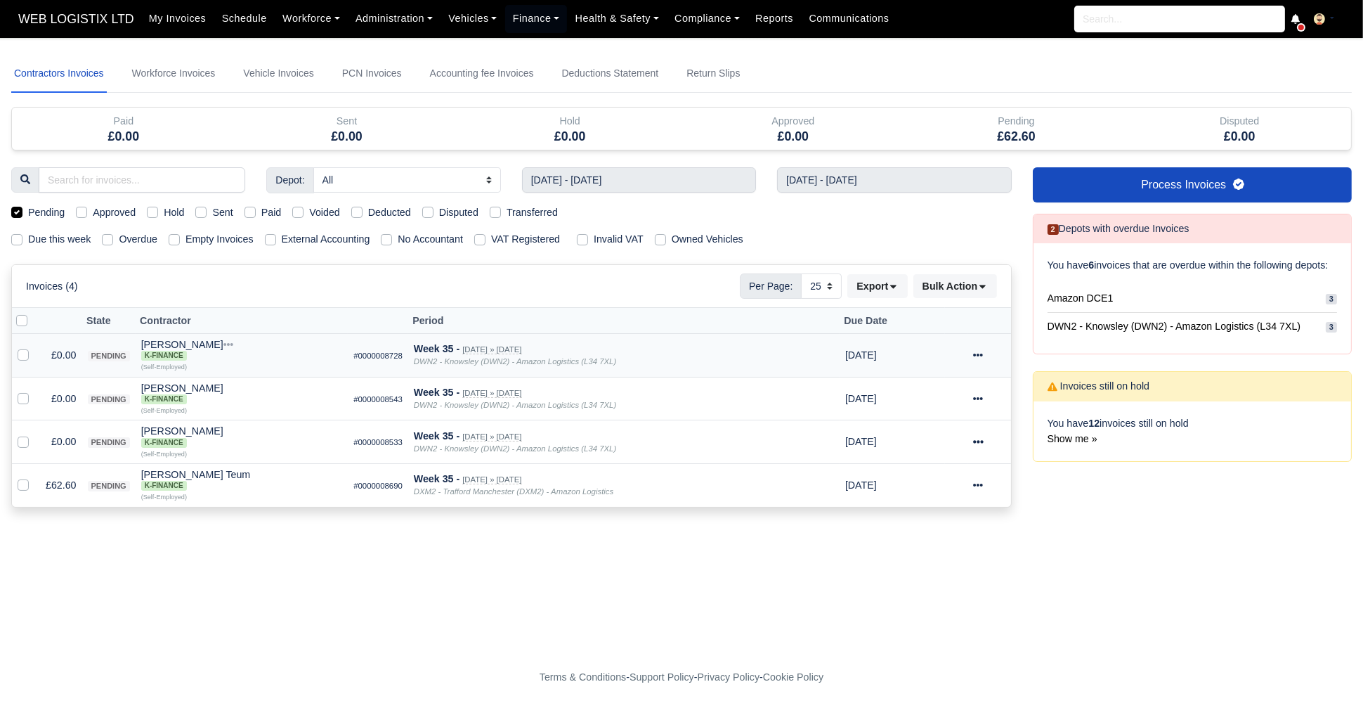
click at [34, 347] on label at bounding box center [34, 347] width 0 height 0
click at [25, 352] on input "checkbox" at bounding box center [23, 352] width 11 height 11
checkbox input "true"
click at [34, 391] on label at bounding box center [34, 391] width 0 height 0
click at [25, 398] on input "checkbox" at bounding box center [23, 396] width 11 height 11
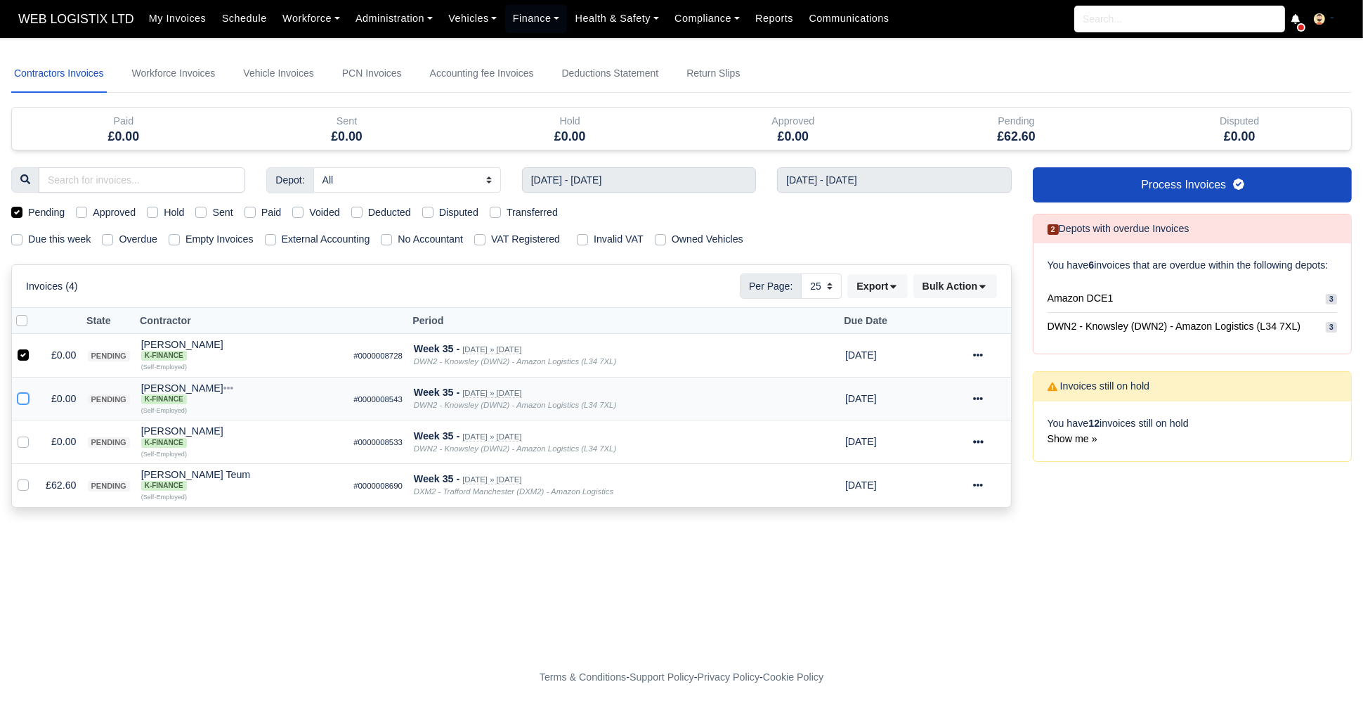
checkbox input "true"
click at [34, 434] on label at bounding box center [34, 434] width 0 height 0
click at [20, 434] on input "checkbox" at bounding box center [23, 439] width 11 height 11
checkbox input "true"
click at [980, 284] on icon at bounding box center [982, 286] width 10 height 10
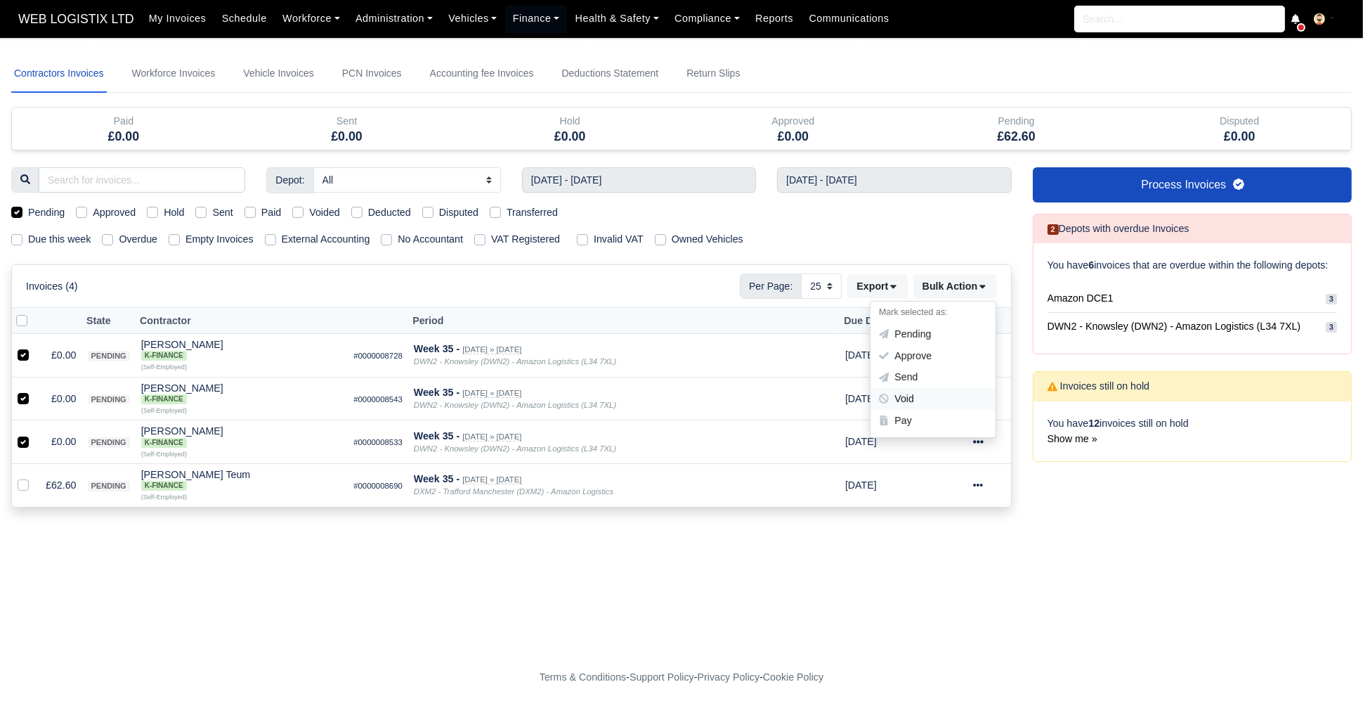
click at [931, 400] on div "Void" at bounding box center [933, 399] width 125 height 22
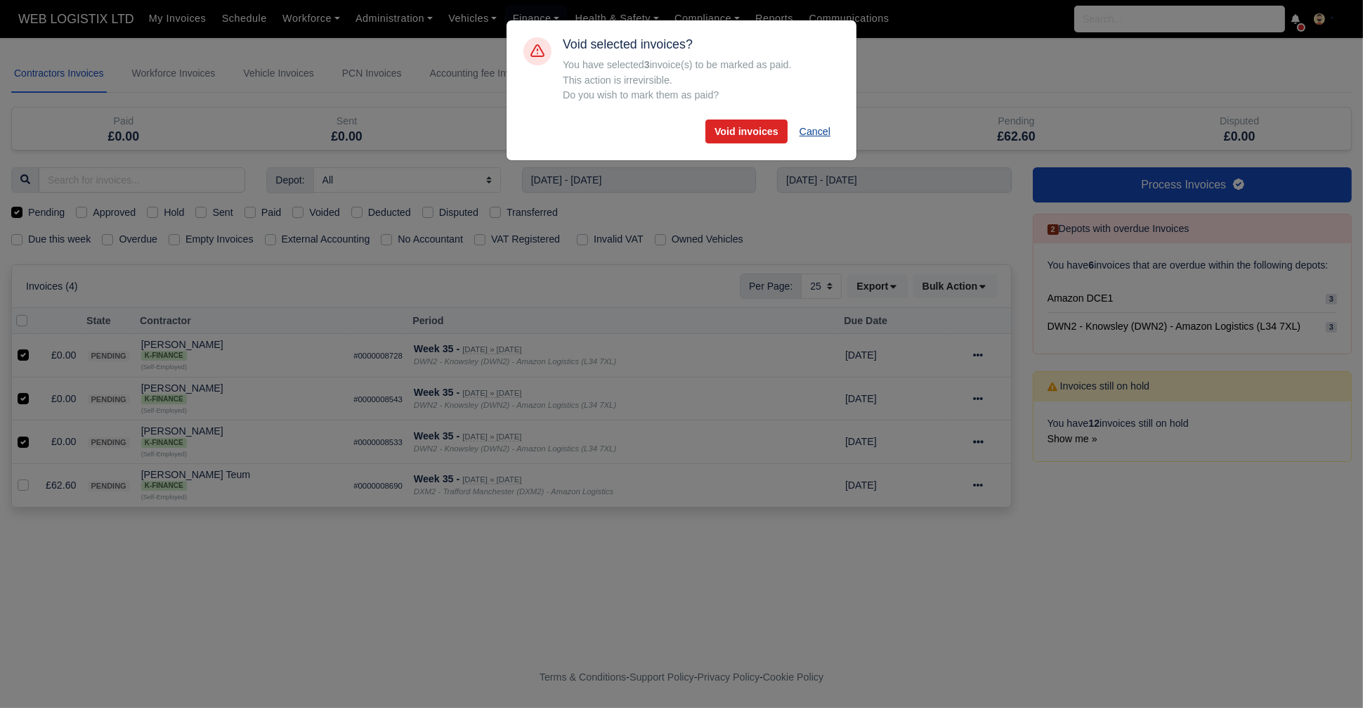
click at [814, 129] on button "Cancel" at bounding box center [815, 131] width 49 height 24
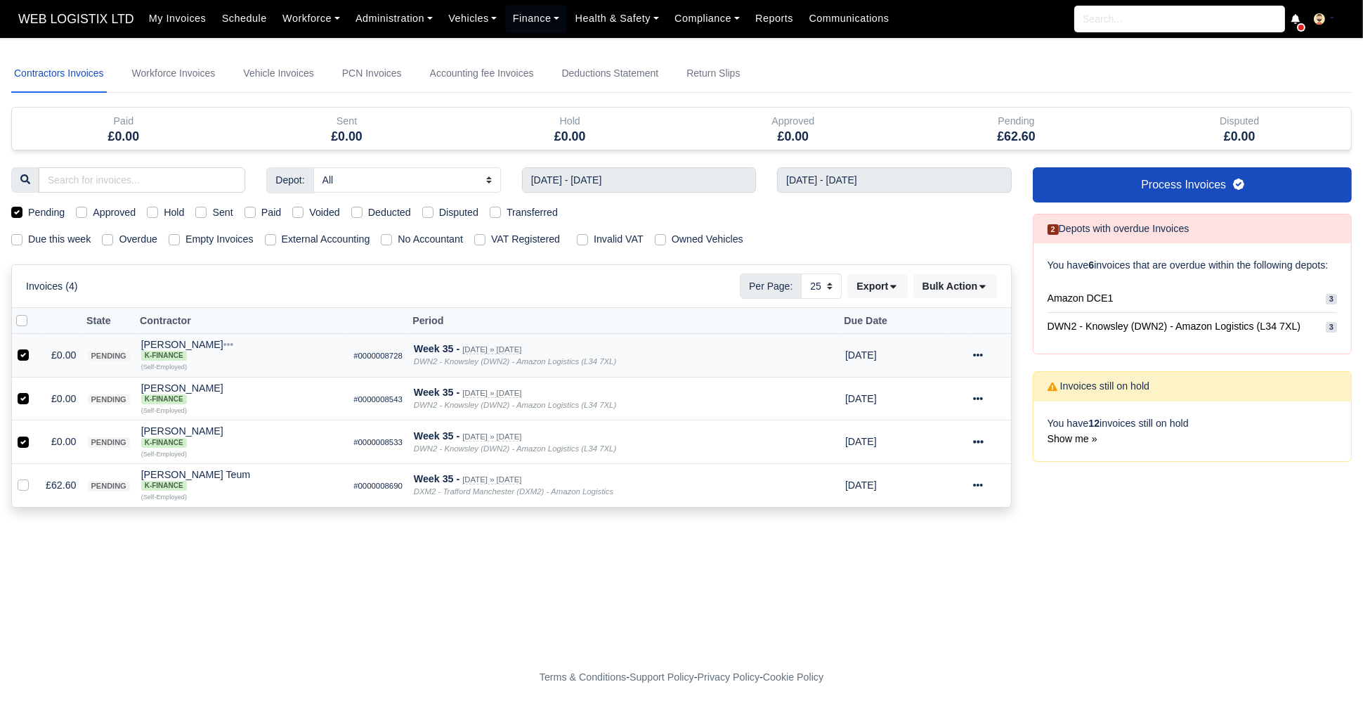
click at [984, 351] on div at bounding box center [989, 355] width 32 height 16
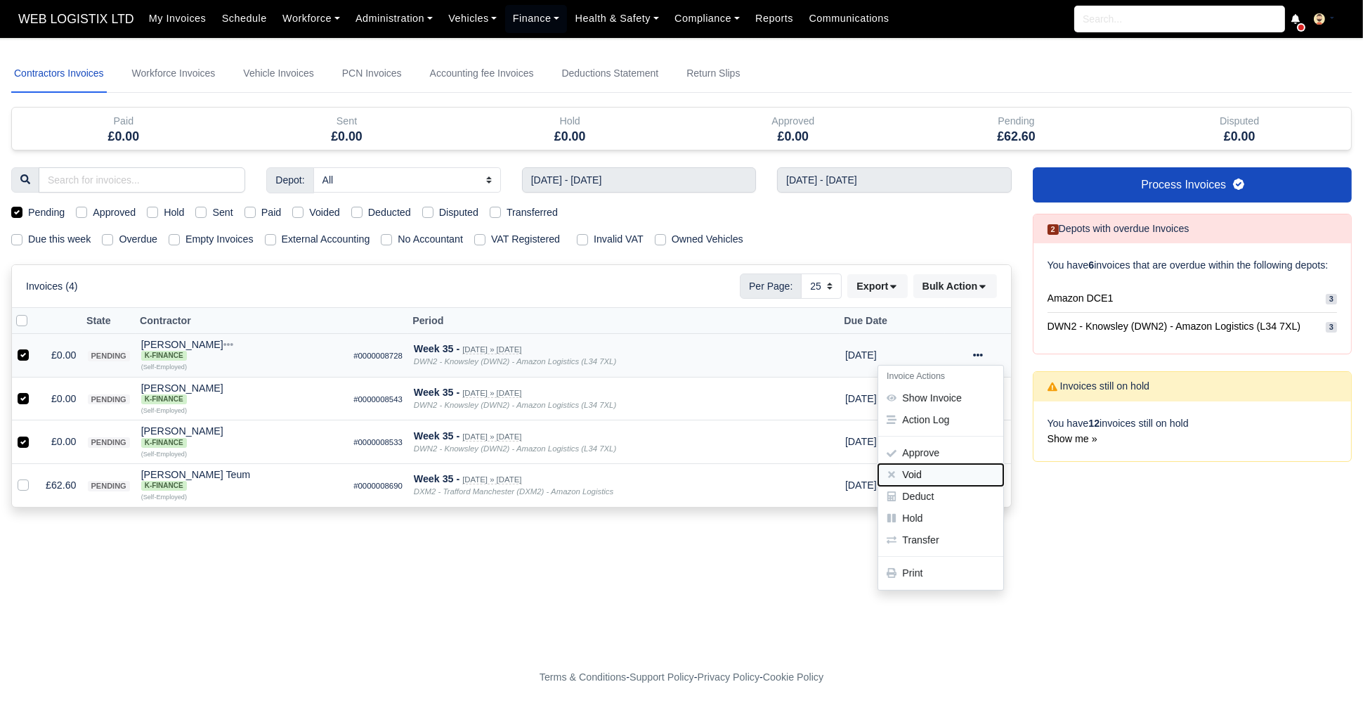
click at [954, 464] on button "Void" at bounding box center [940, 475] width 125 height 22
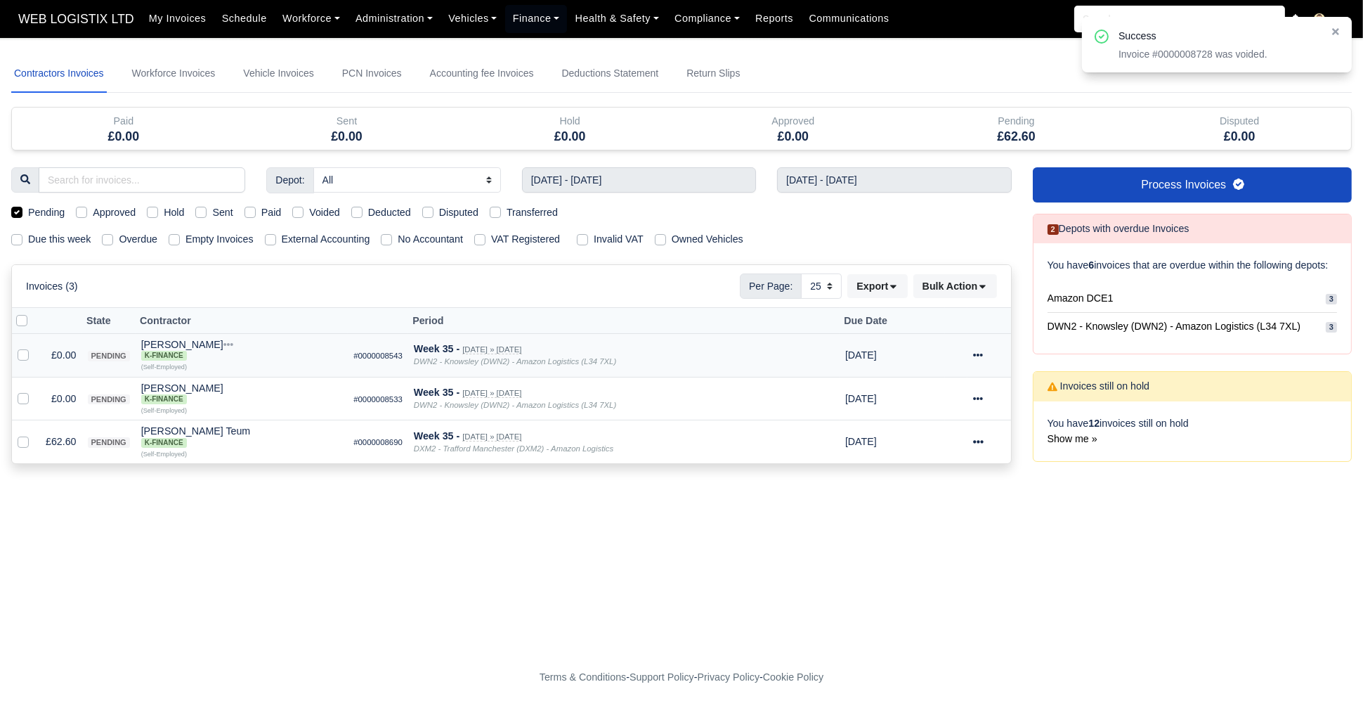
click at [983, 352] on icon at bounding box center [978, 355] width 10 height 10
click at [947, 476] on button "Void" at bounding box center [940, 475] width 125 height 22
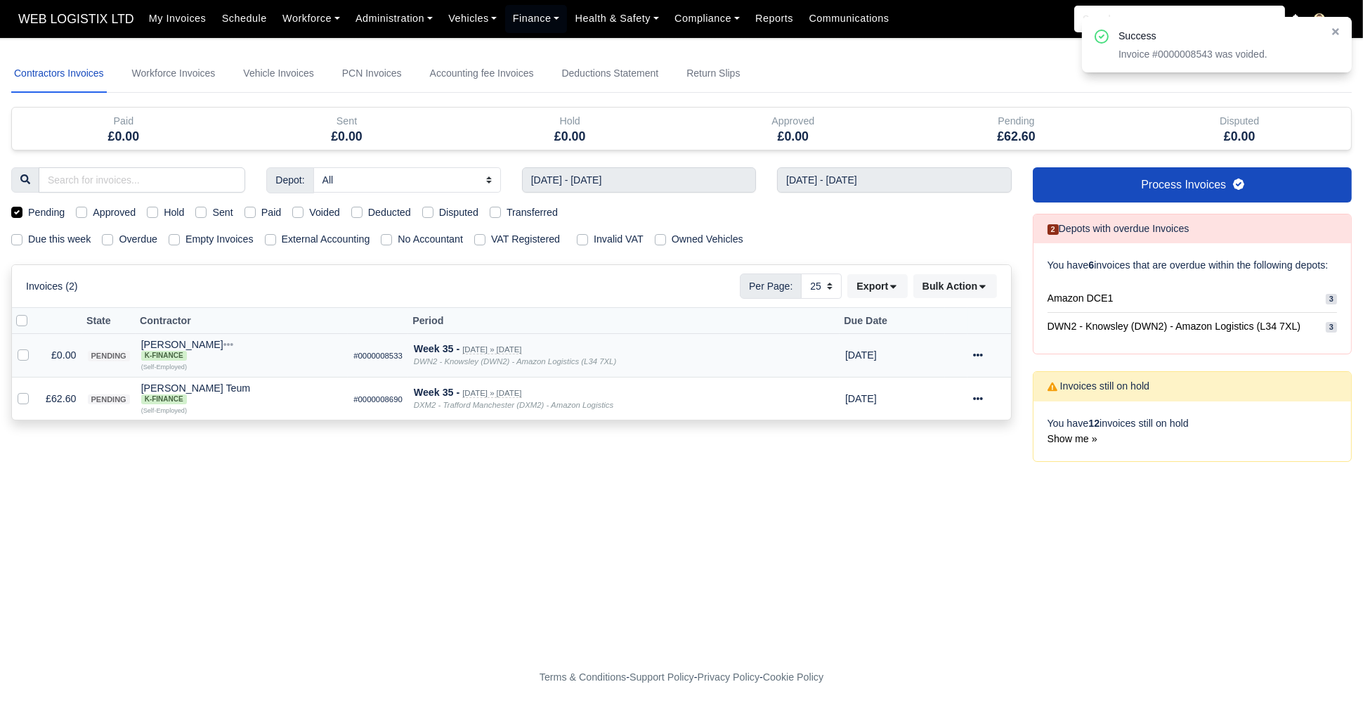
click at [980, 356] on icon at bounding box center [978, 355] width 10 height 10
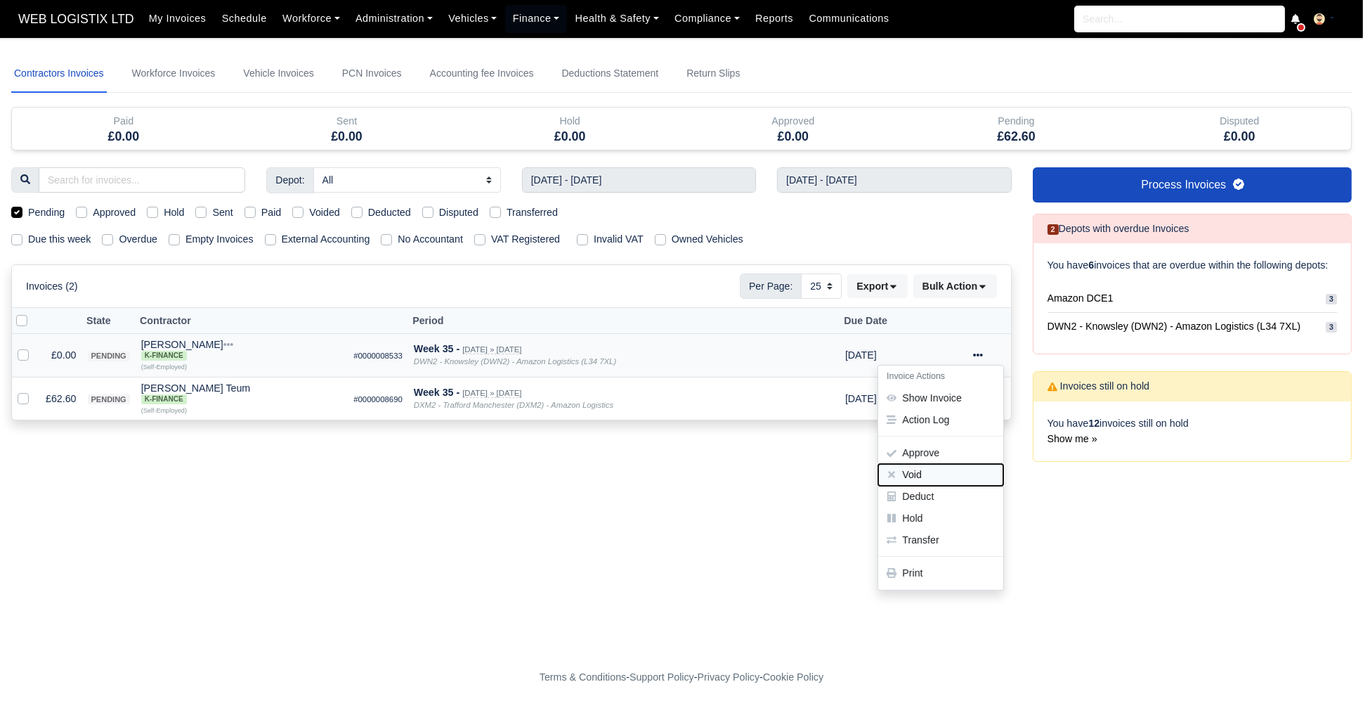
click at [954, 481] on button "Void" at bounding box center [940, 475] width 125 height 22
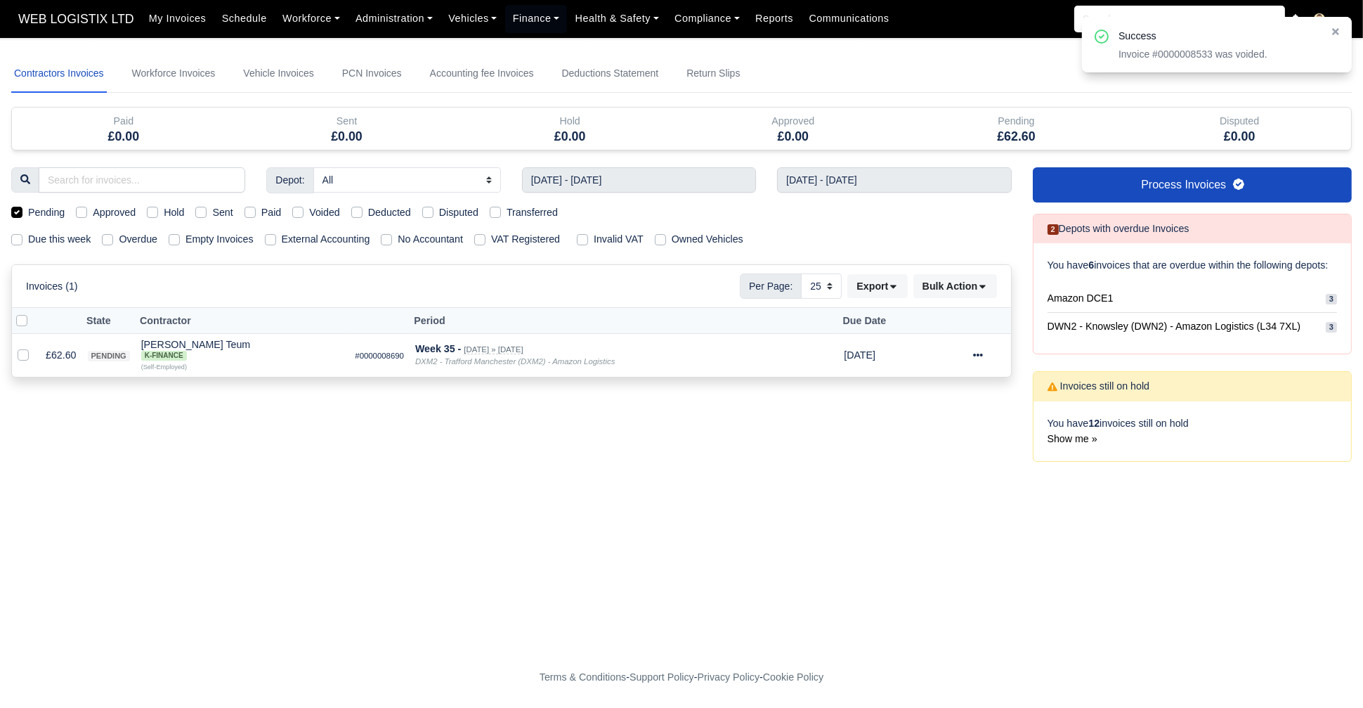
click at [28, 210] on label "Pending" at bounding box center [46, 212] width 37 height 16
click at [13, 210] on input "Pending" at bounding box center [16, 209] width 11 height 11
checkbox input "false"
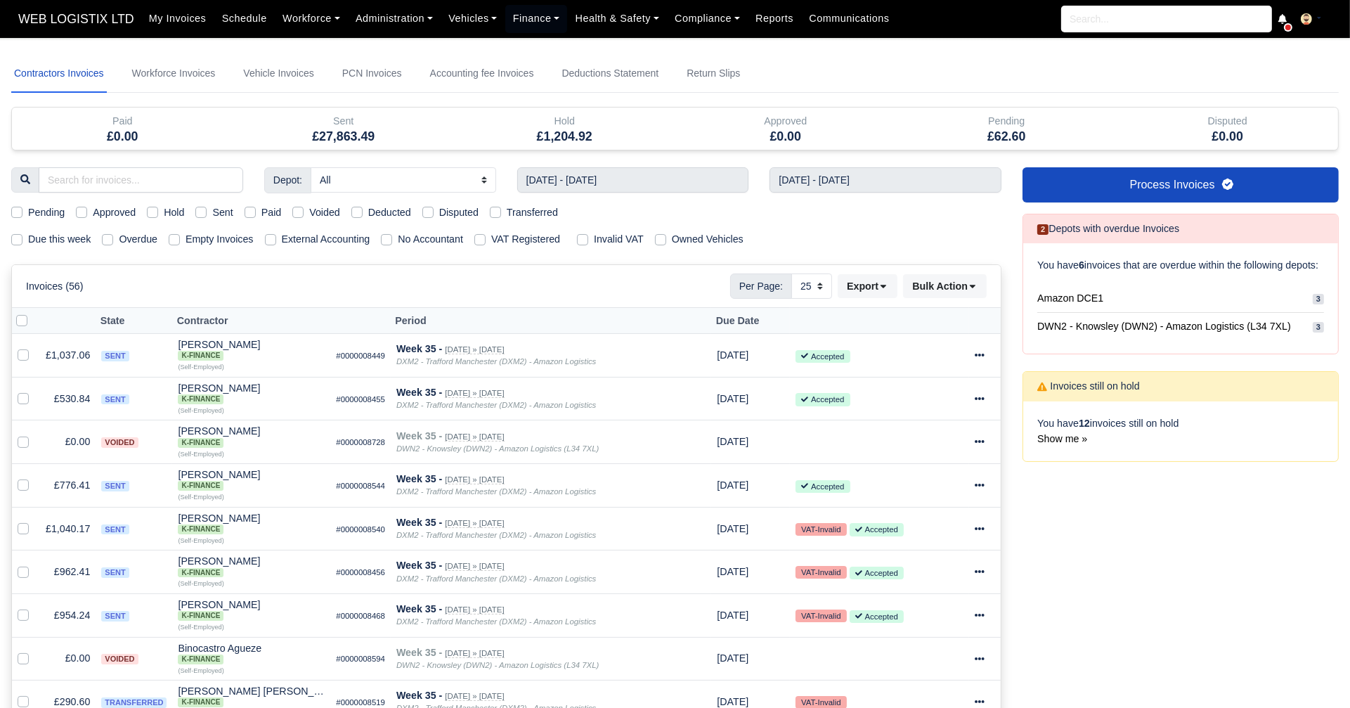
click at [212, 214] on label "Sent" at bounding box center [222, 212] width 20 height 16
click at [204, 214] on input "Sent" at bounding box center [200, 209] width 11 height 11
checkbox input "true"
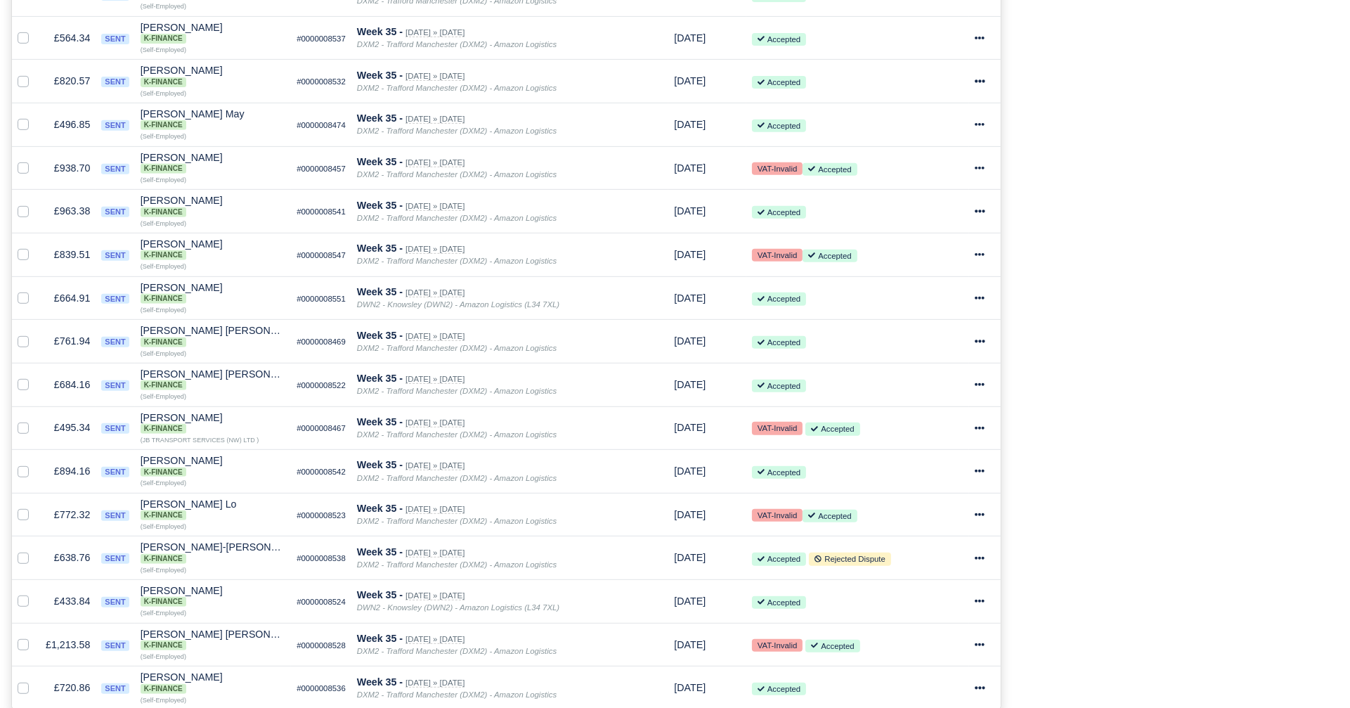
scroll to position [914, 0]
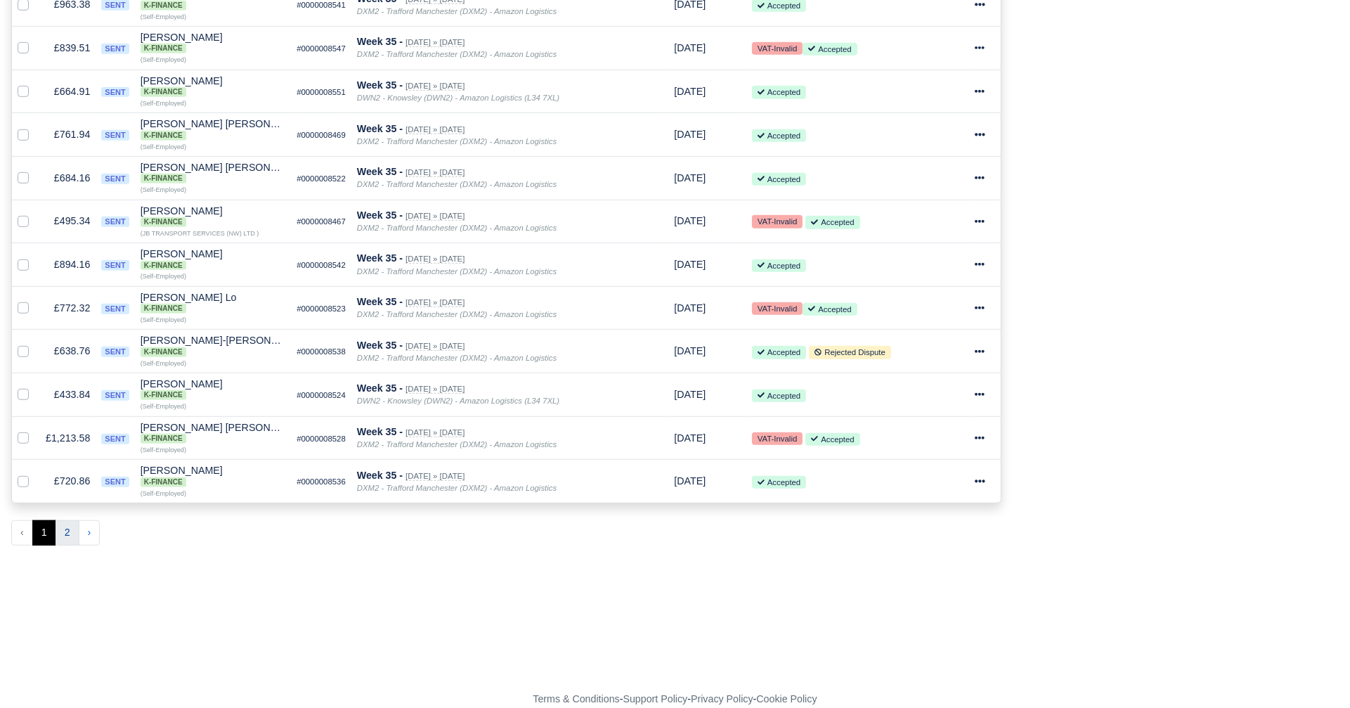
click at [61, 520] on button "2" at bounding box center [68, 532] width 24 height 25
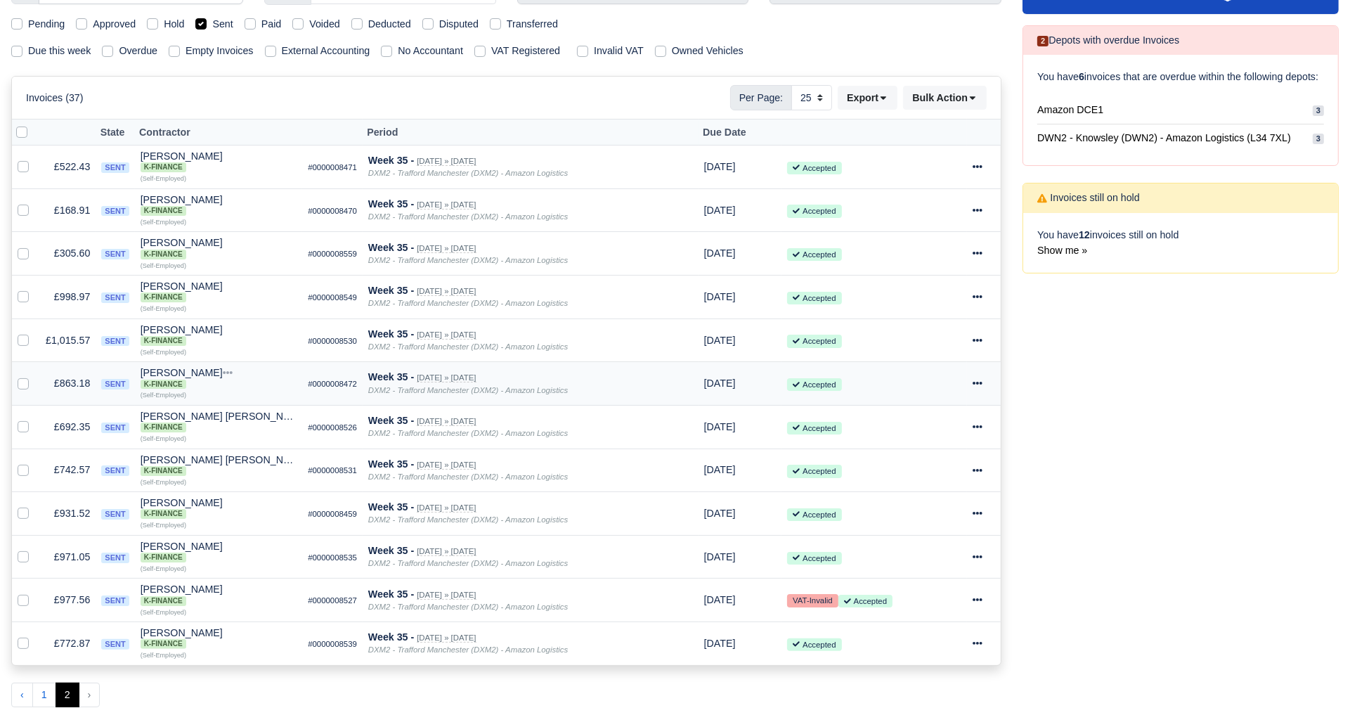
scroll to position [360, 0]
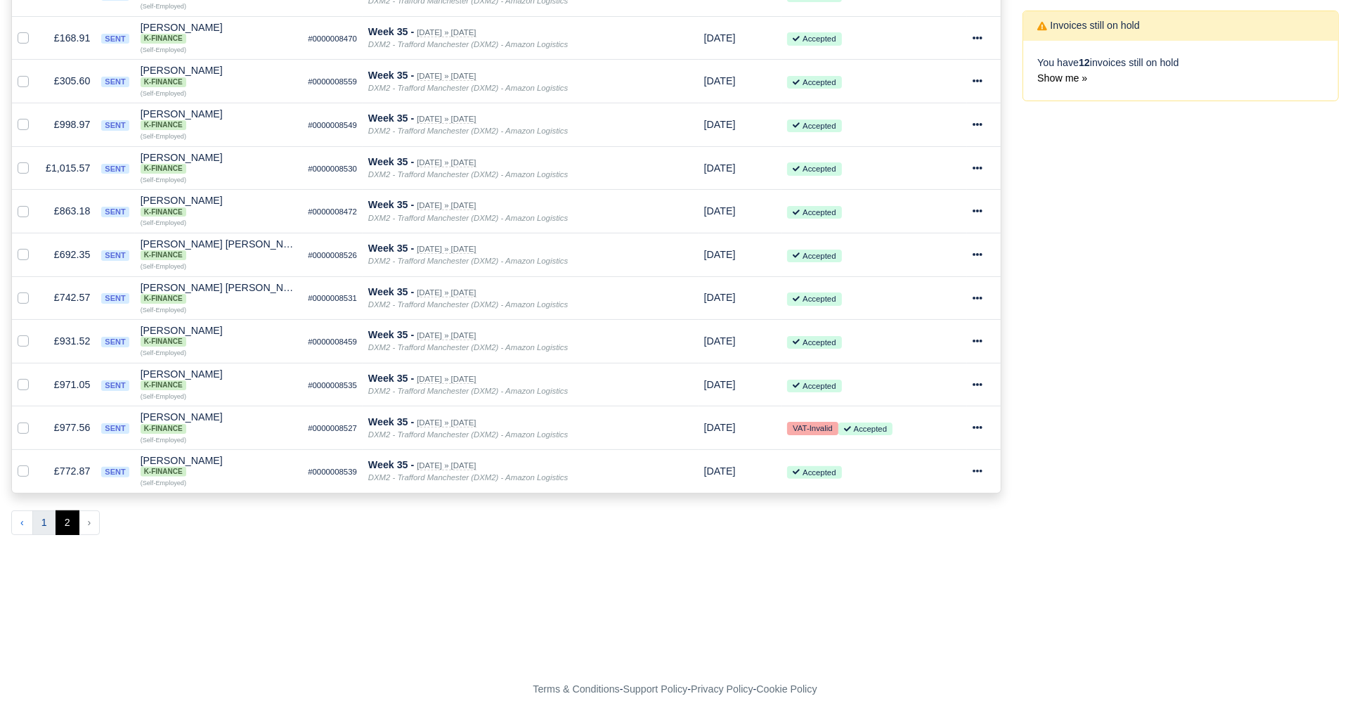
click at [44, 516] on button "1" at bounding box center [44, 522] width 24 height 25
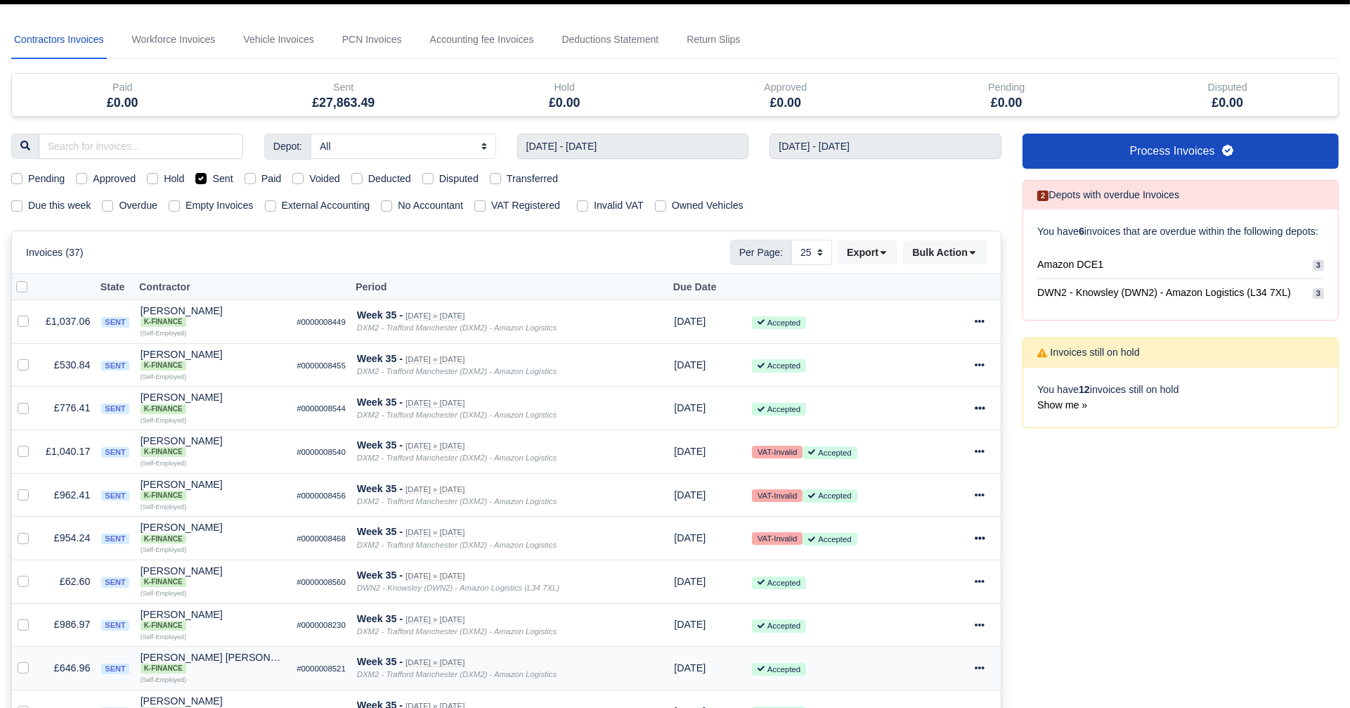
scroll to position [33, 0]
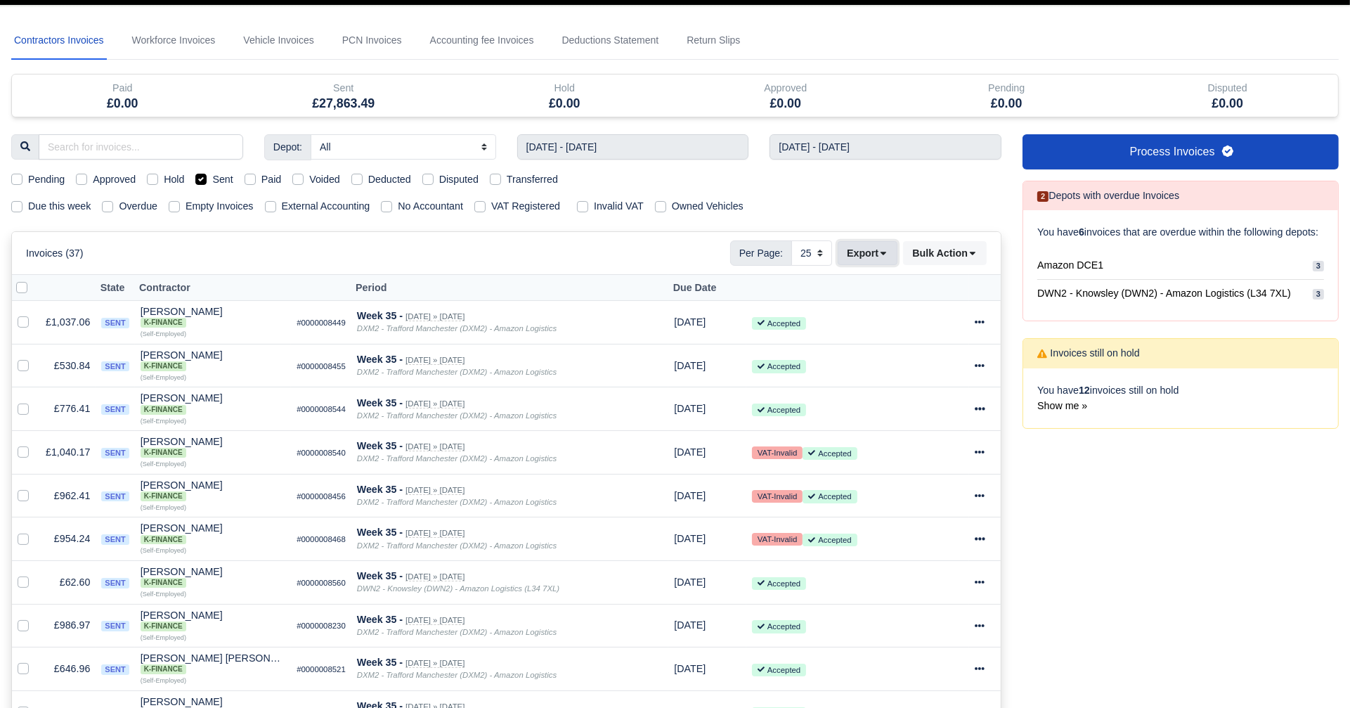
click at [888, 248] on icon at bounding box center [883, 253] width 10 height 10
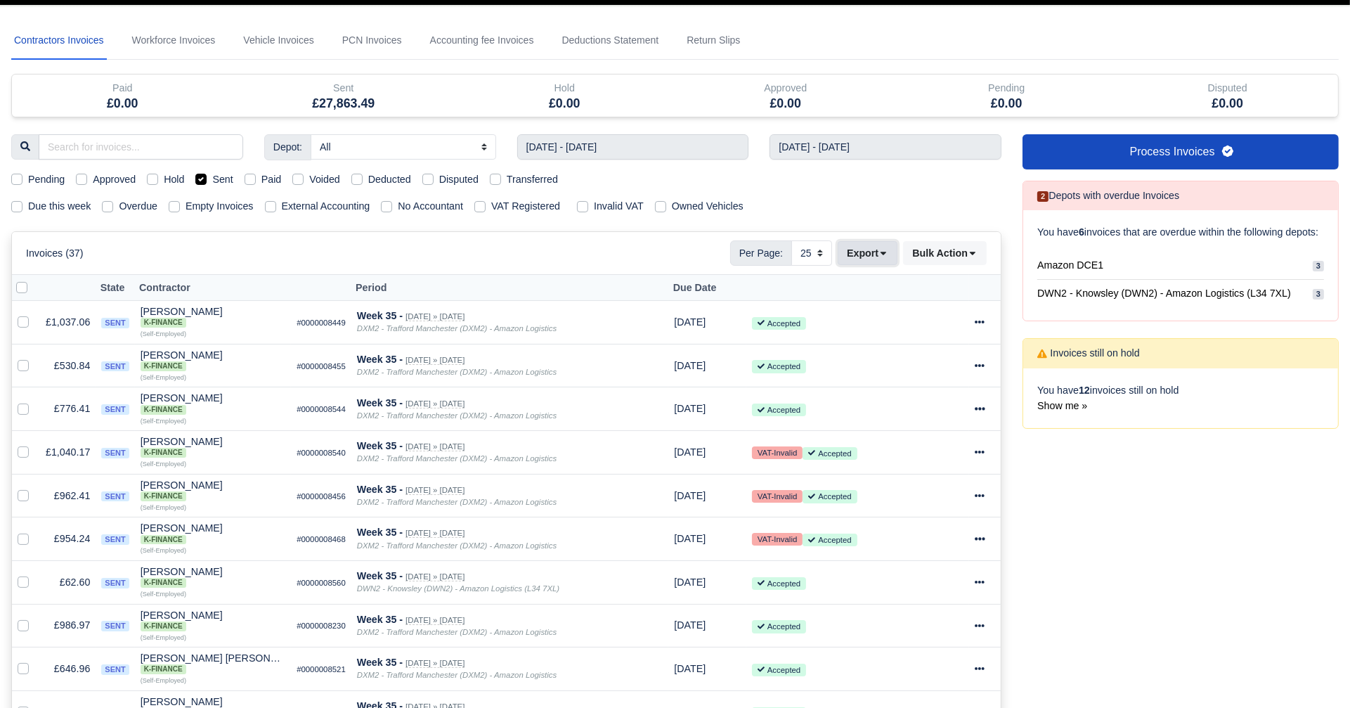
click at [873, 253] on button "Export" at bounding box center [868, 253] width 60 height 24
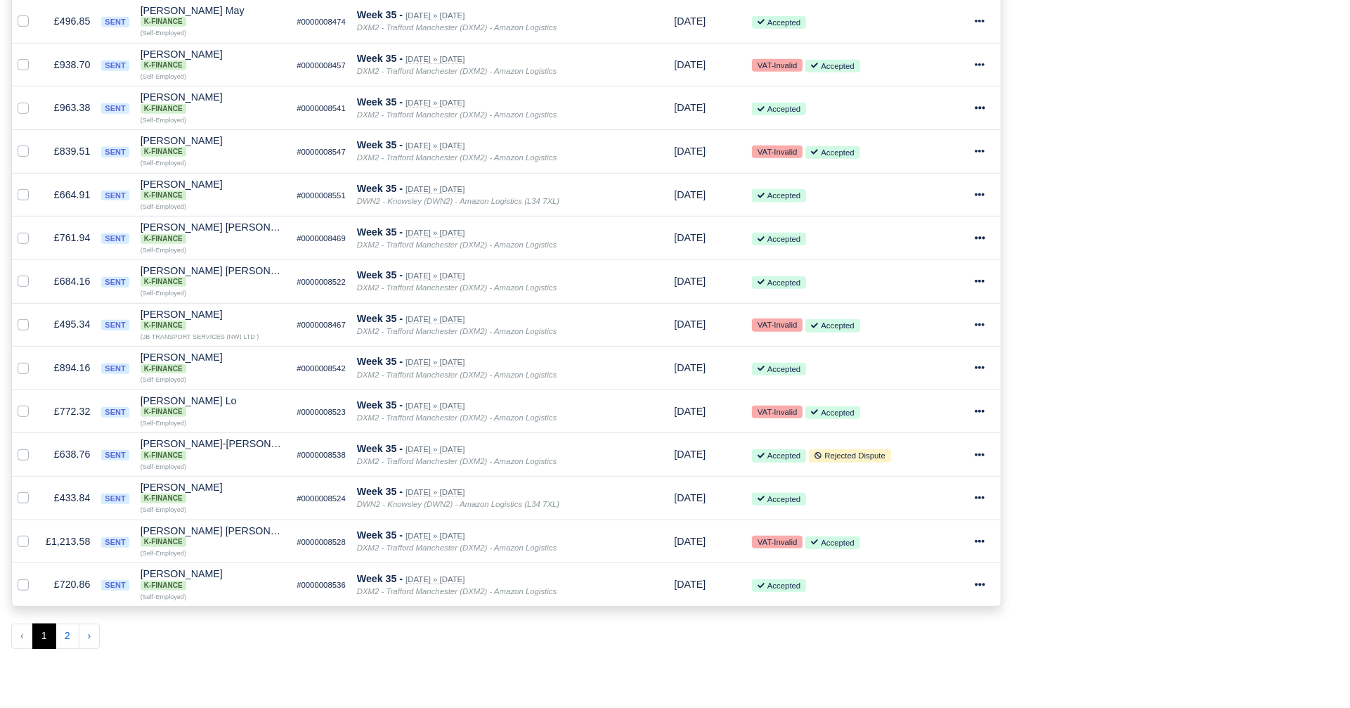
scroll to position [914, 0]
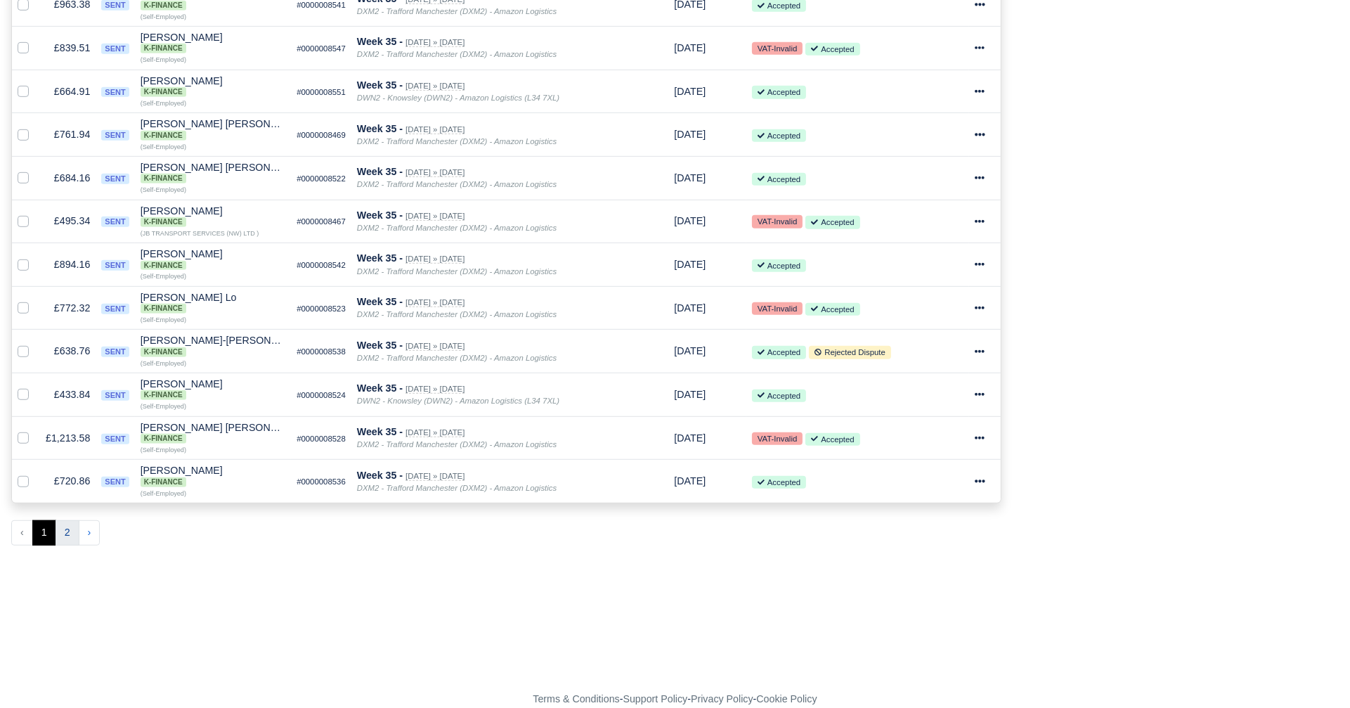
click at [65, 520] on button "2" at bounding box center [68, 532] width 24 height 25
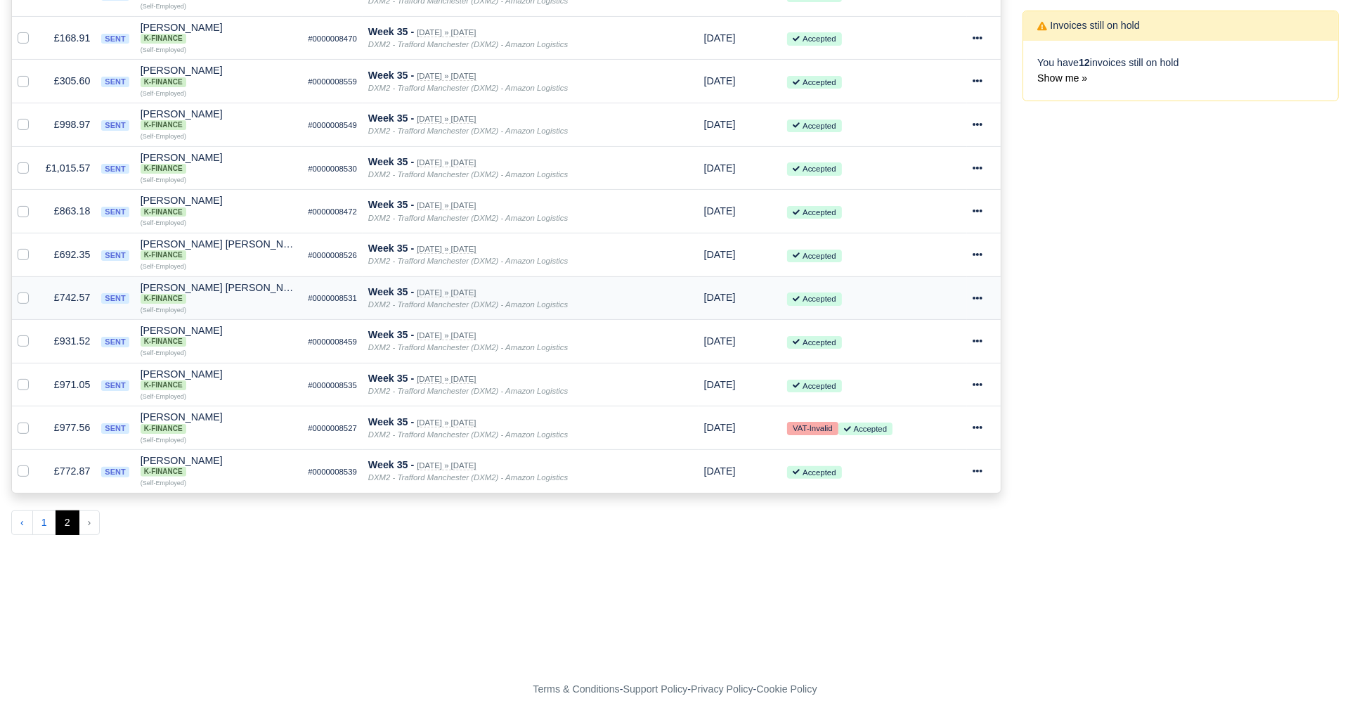
scroll to position [360, 0]
click at [38, 513] on button "1" at bounding box center [44, 523] width 24 height 25
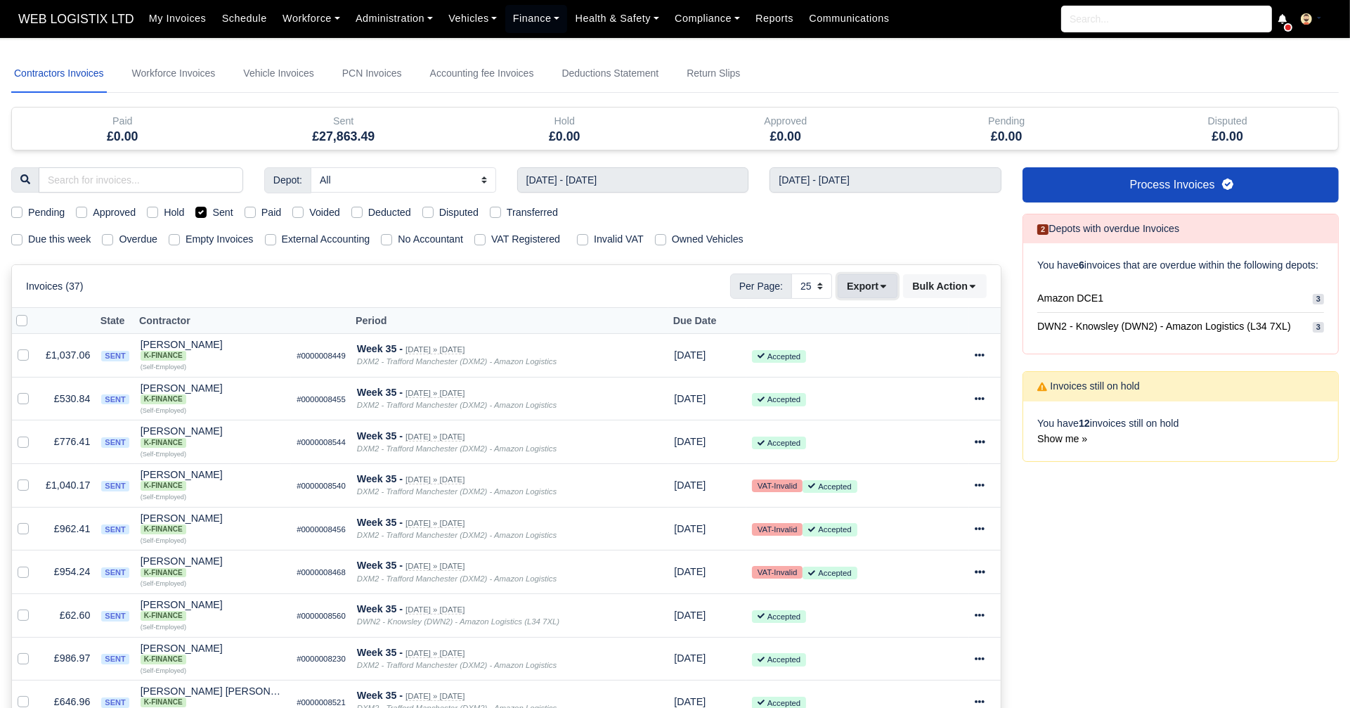
click at [873, 279] on button "Export" at bounding box center [868, 286] width 60 height 24
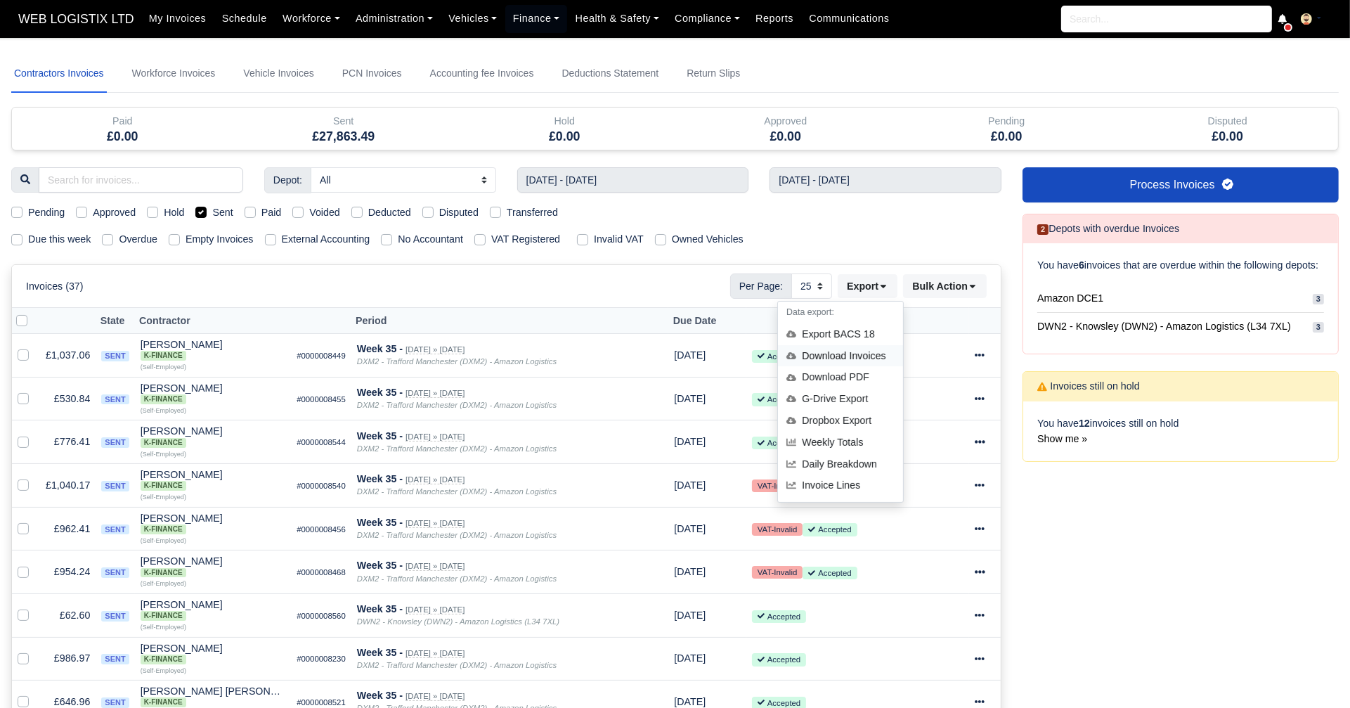
click at [846, 352] on div "Download Invoices" at bounding box center [840, 356] width 125 height 22
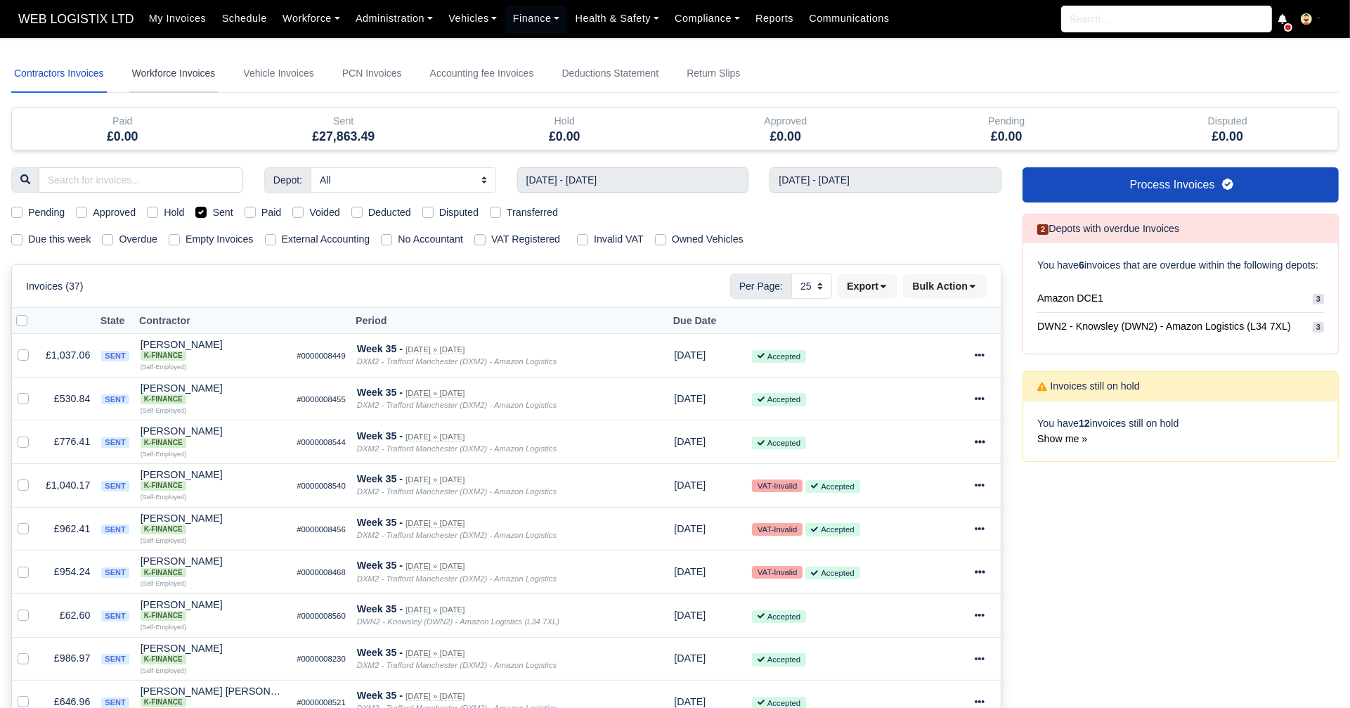
click at [178, 72] on link "Workforce Invoices" at bounding box center [173, 74] width 89 height 38
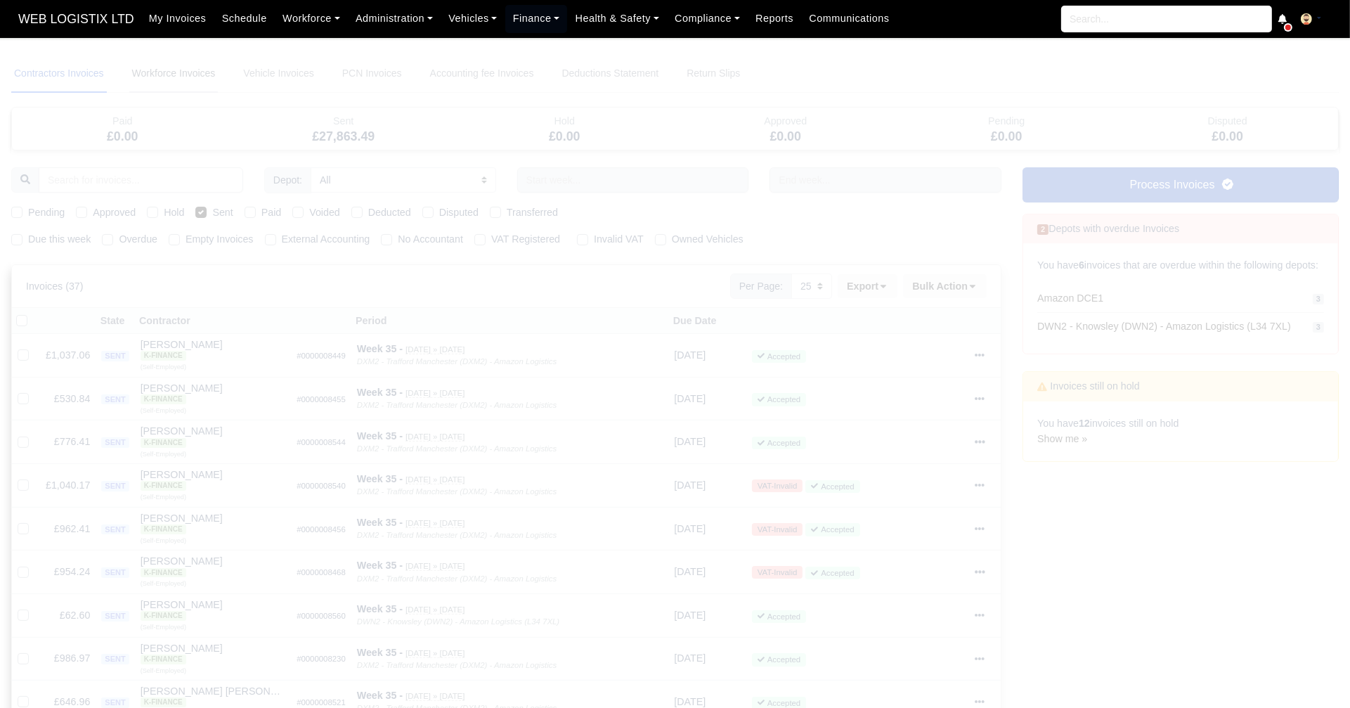
select select
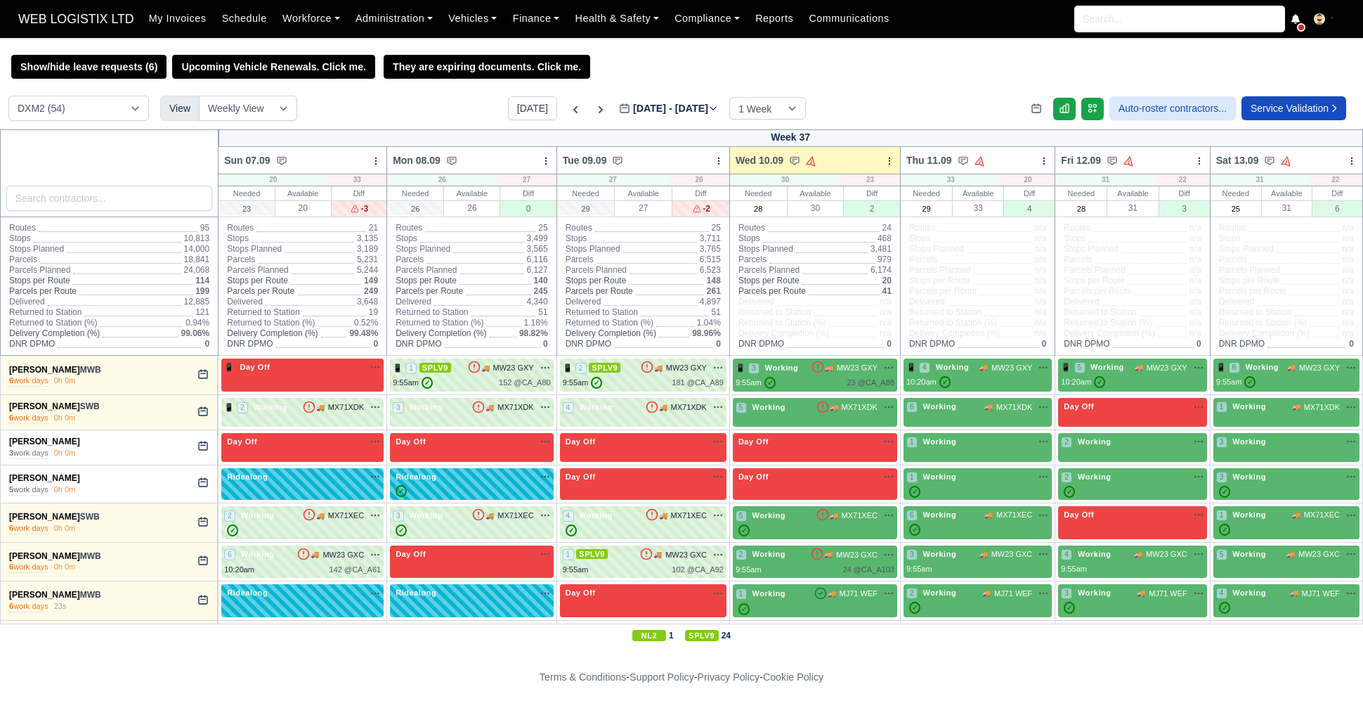
select select "1"
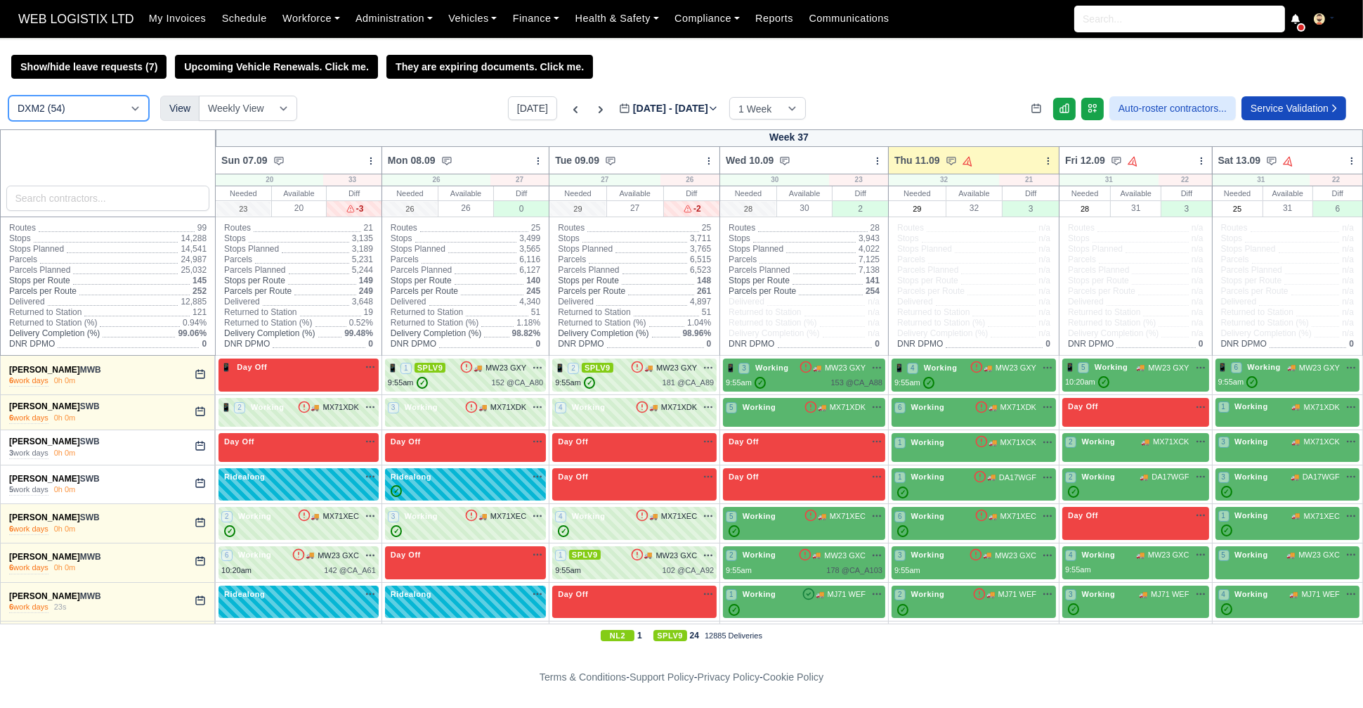
click at [130, 110] on select "DCE1 (1) DWN2 (40) DXM2 (54)" at bounding box center [78, 108] width 141 height 25
select select "3"
click at [8, 97] on select "DCE1 (1) DWN2 (40) DXM2 (54)" at bounding box center [78, 108] width 141 height 25
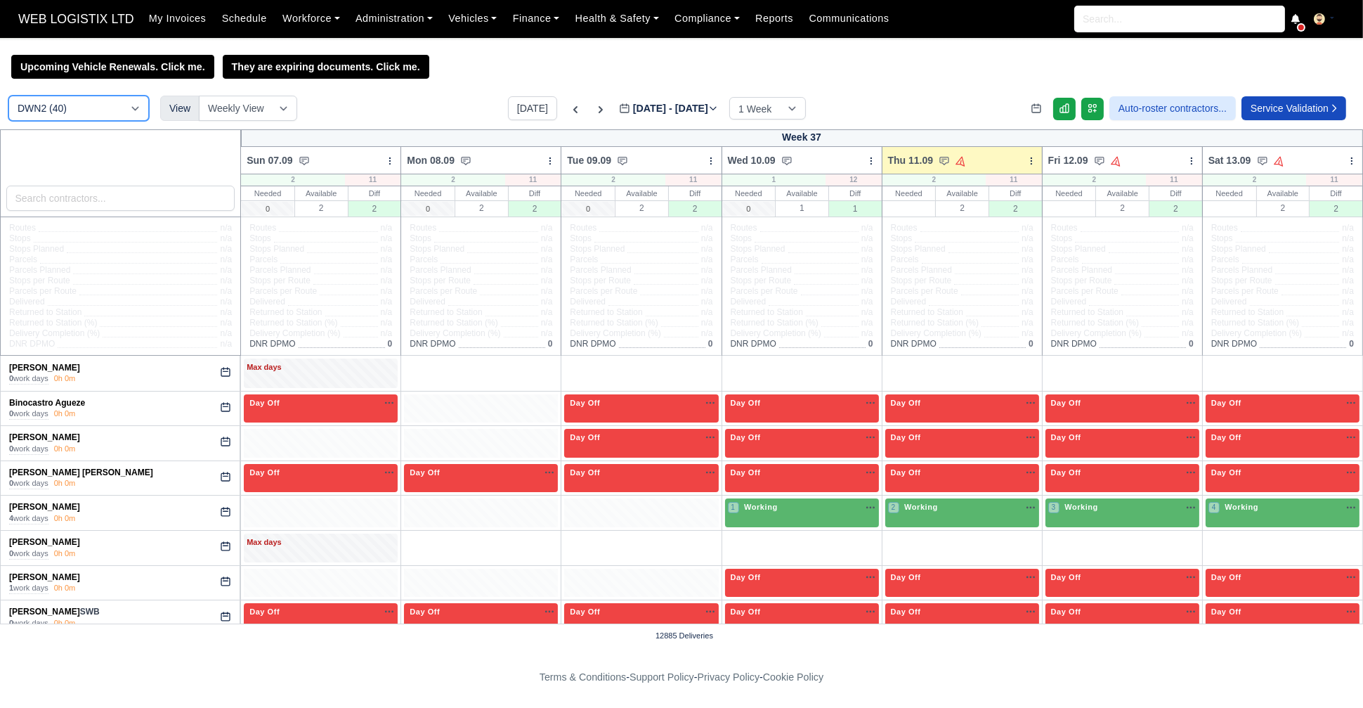
click at [107, 112] on select "DCE1 (1) DWN2 (40) DXM2 (54)" at bounding box center [78, 108] width 141 height 25
select select "1"
click at [8, 97] on select "DCE1 (1) DWN2 (40) DXM2 (54)" at bounding box center [78, 108] width 141 height 25
